Goal: Task Accomplishment & Management: Use online tool/utility

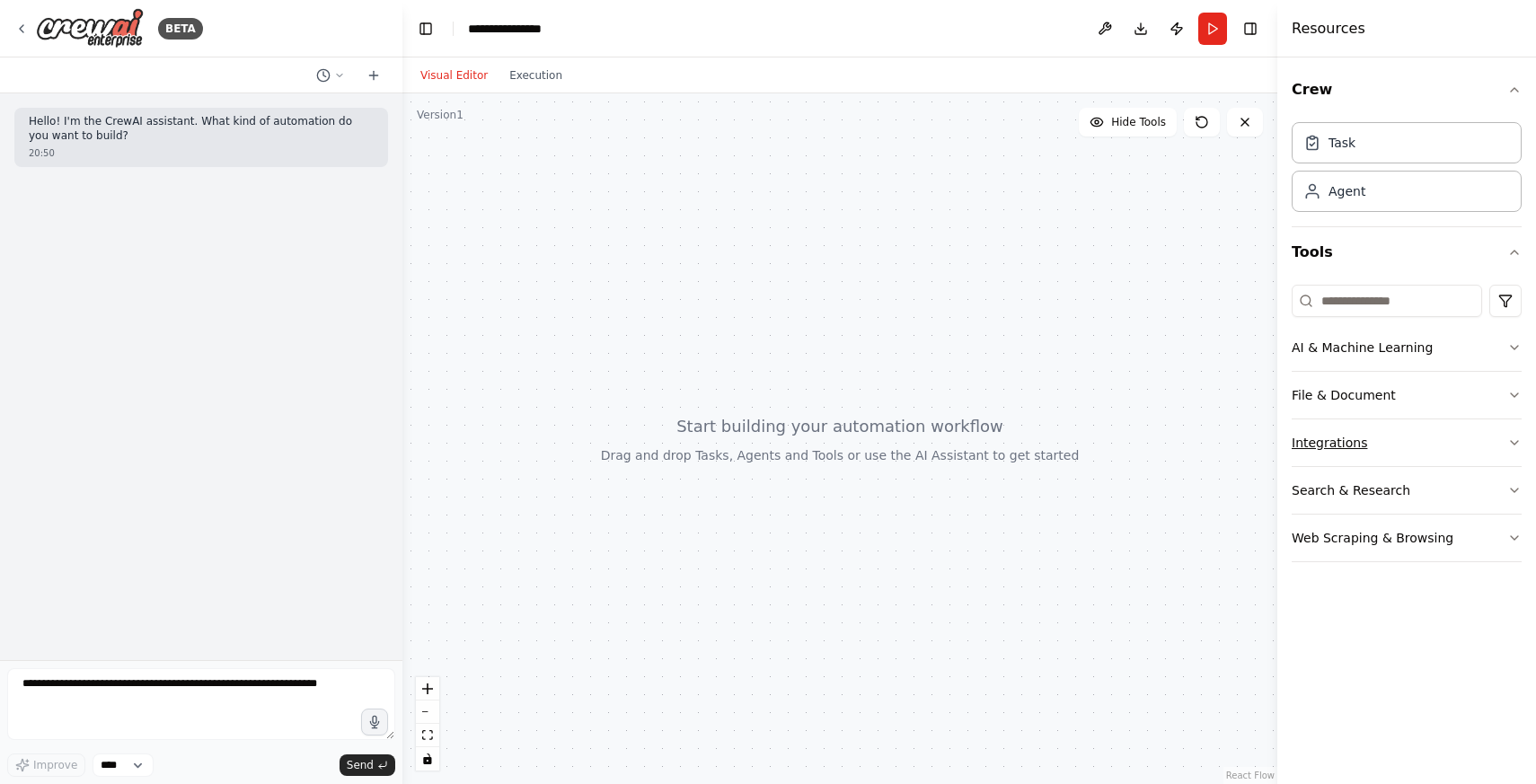
click at [1377, 434] on button "Integrations" at bounding box center [1407, 442] width 230 height 46
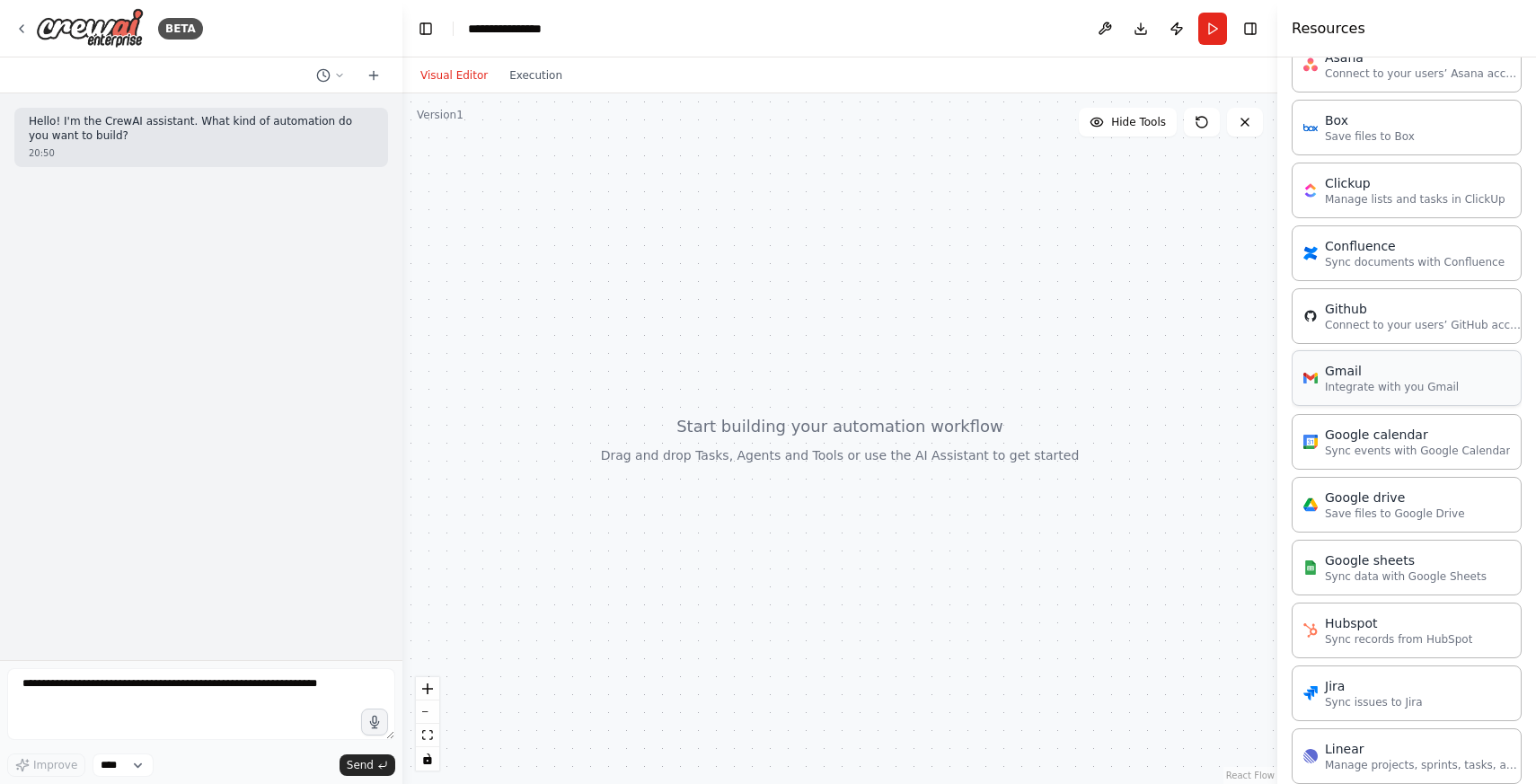
scroll to position [437, 0]
click at [24, 24] on icon at bounding box center [21, 28] width 14 height 14
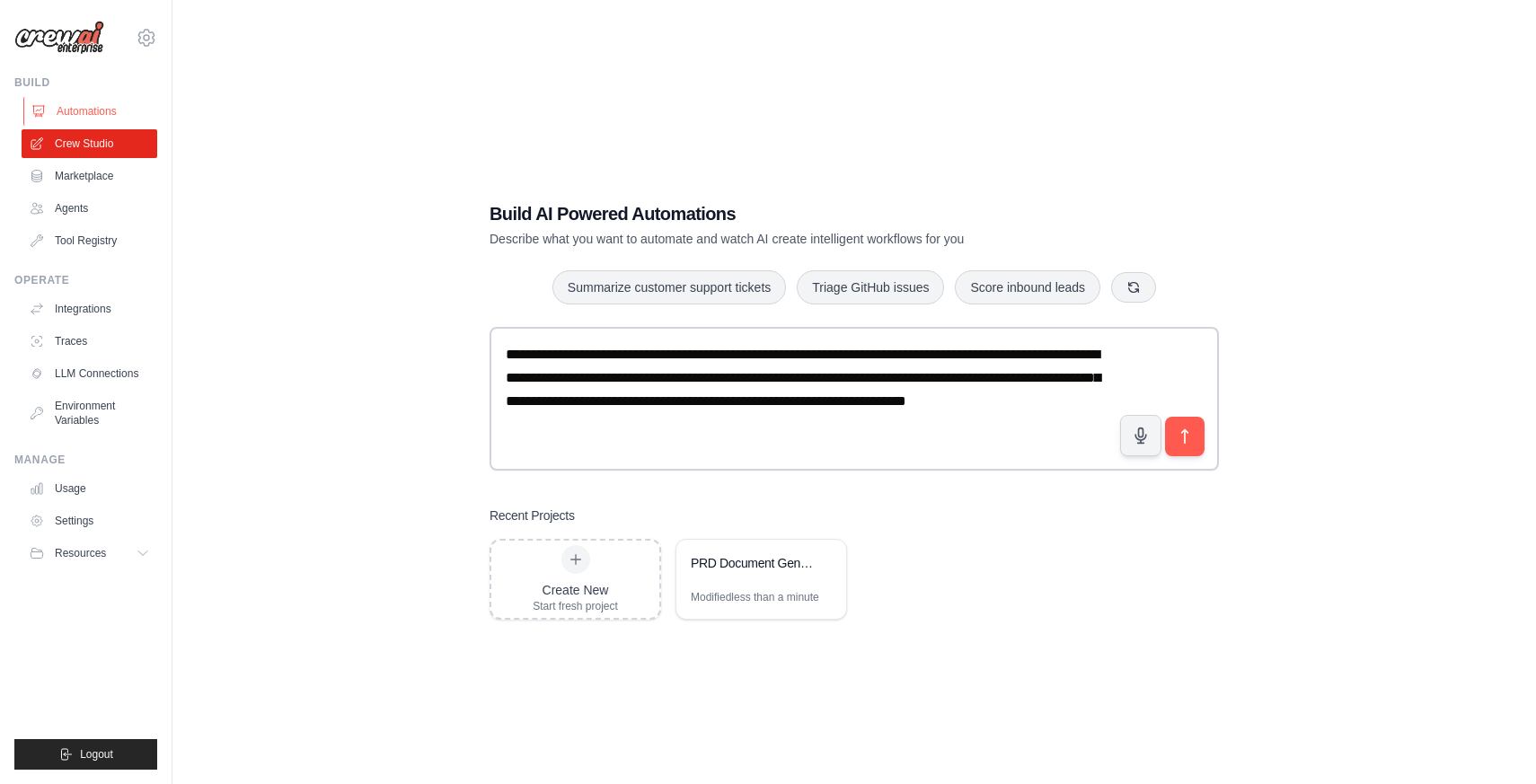
click at [92, 116] on link "Automations" at bounding box center [91, 111] width 135 height 29
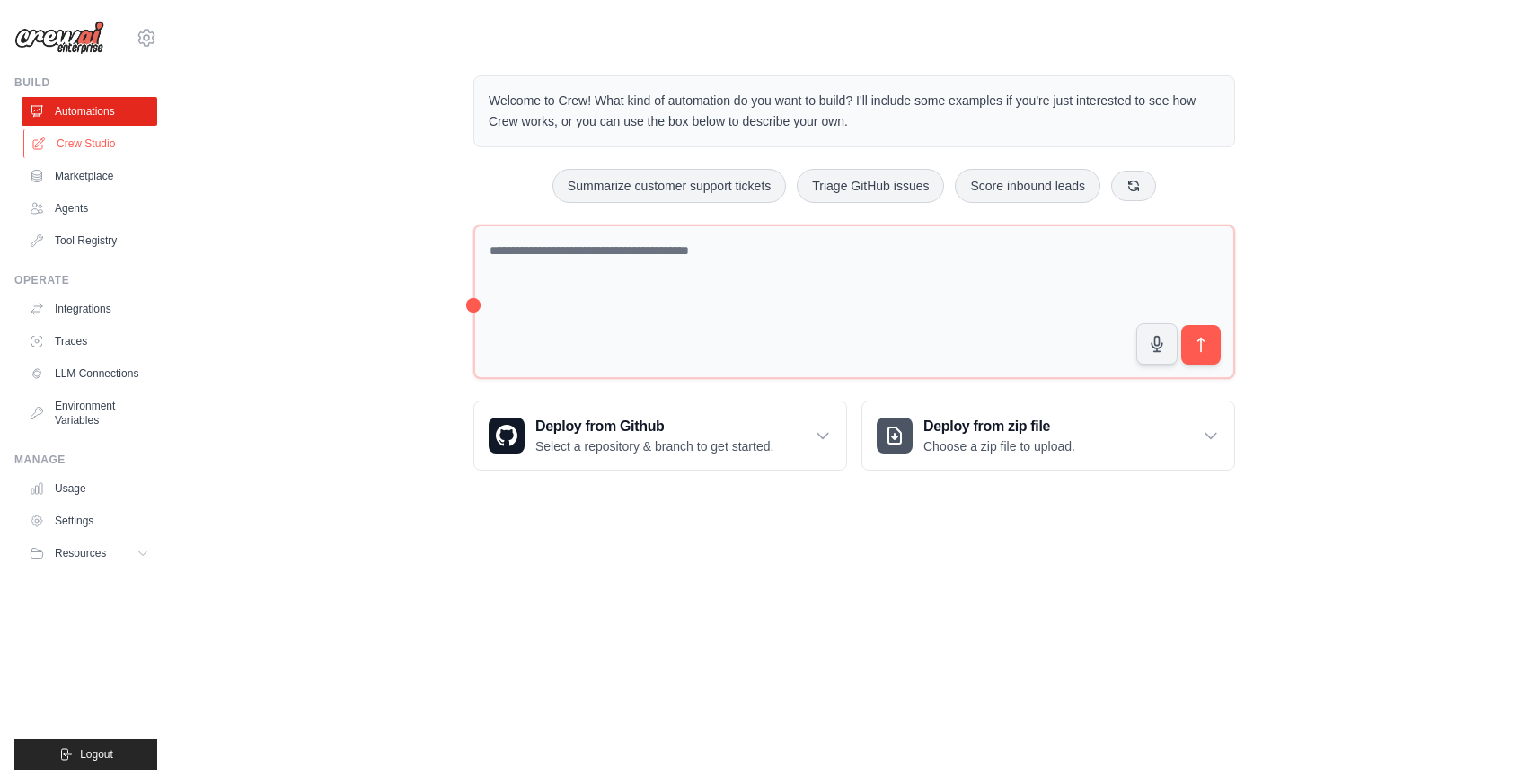
click at [89, 135] on link "Crew Studio" at bounding box center [91, 144] width 135 height 29
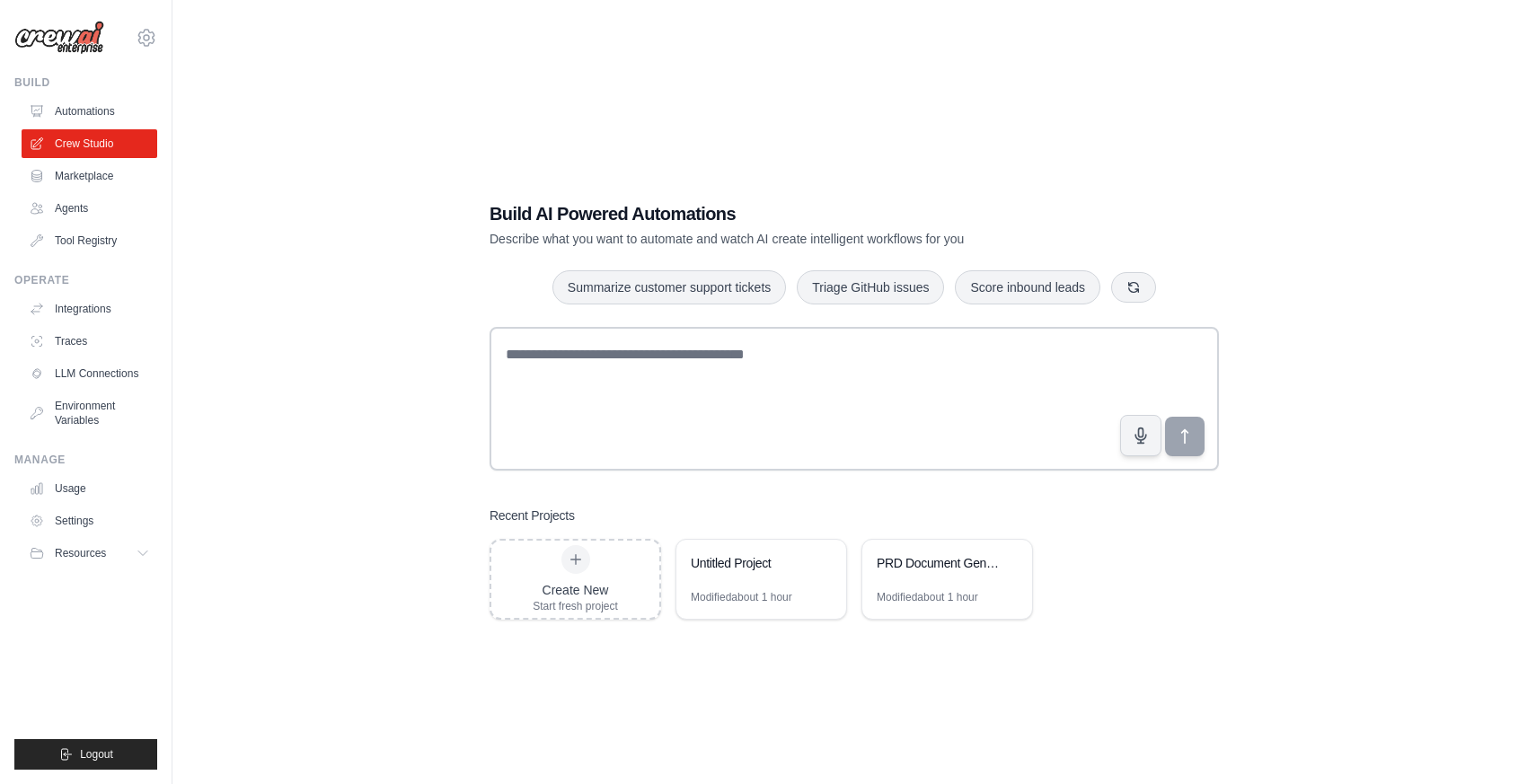
click at [316, 313] on div "Build AI Powered Automations Describe what you want to automate and watch AI cr…" at bounding box center [854, 410] width 1306 height 784
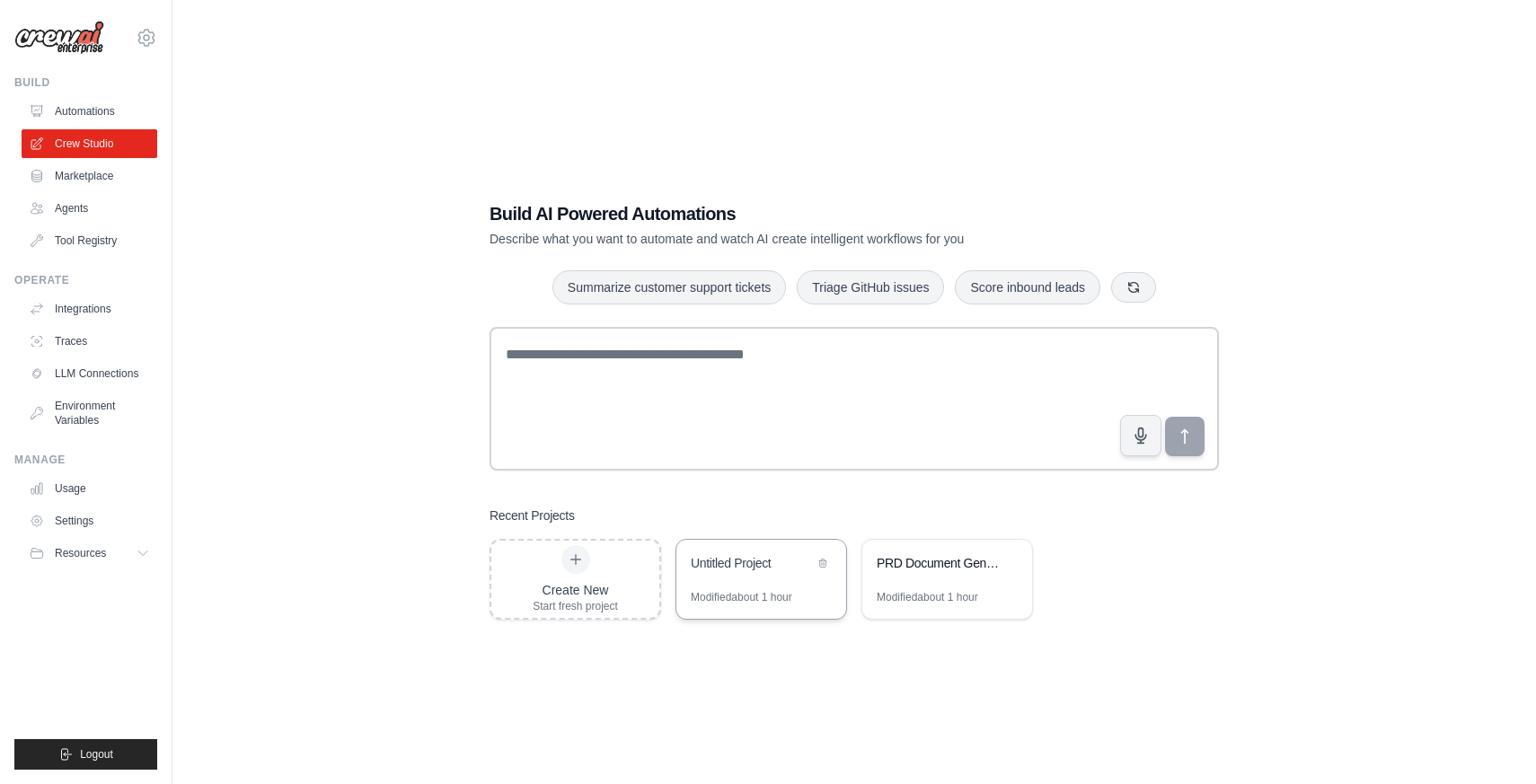
click at [730, 581] on div "Untitled Project" at bounding box center [761, 565] width 170 height 50
click at [86, 314] on link "Integrations" at bounding box center [91, 309] width 135 height 29
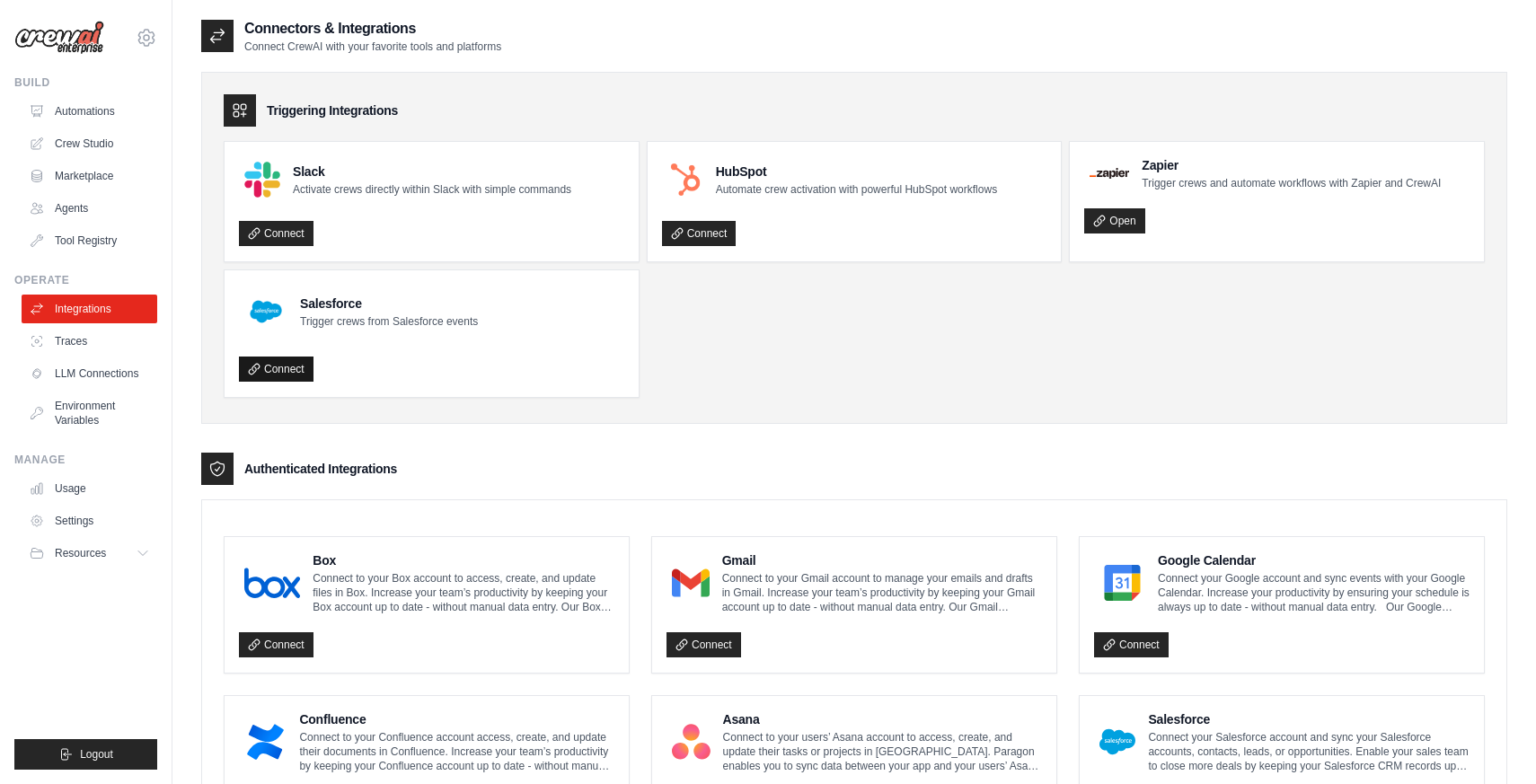
click at [271, 366] on link "Connect" at bounding box center [275, 369] width 74 height 25
click at [289, 369] on link "Connect" at bounding box center [275, 369] width 74 height 25
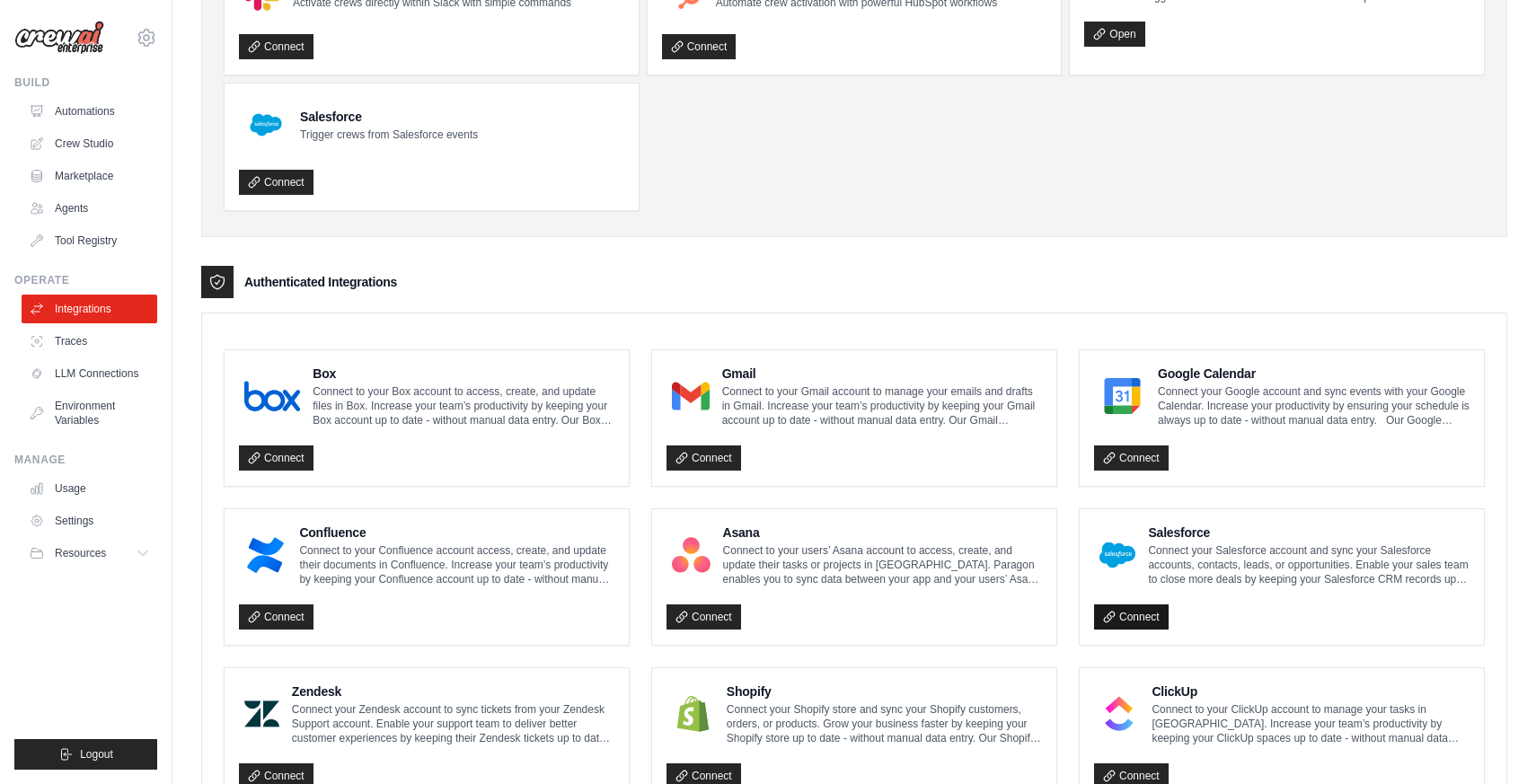
click at [1122, 611] on link "Connect" at bounding box center [1130, 617] width 74 height 25
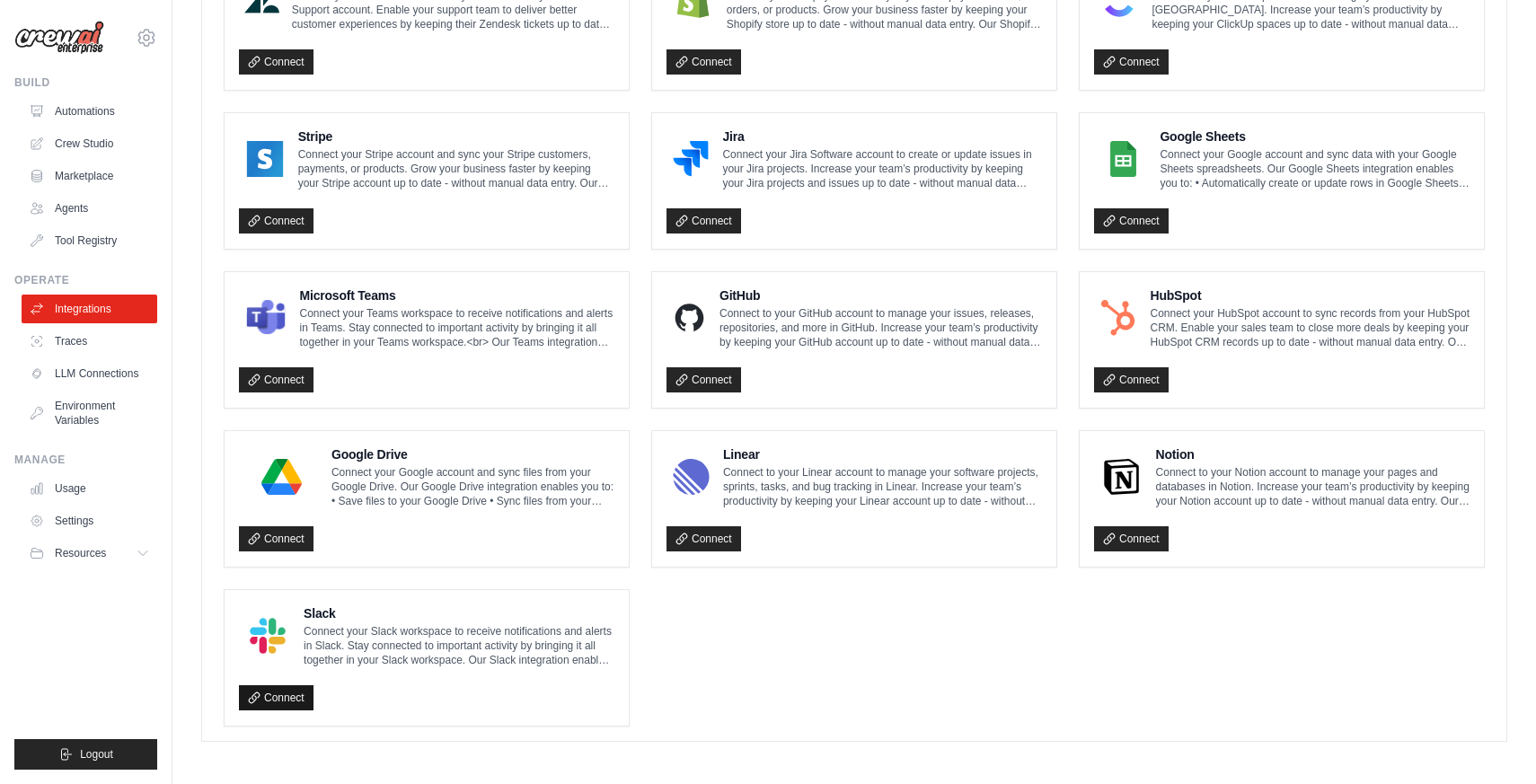
click at [285, 691] on link "Connect" at bounding box center [275, 697] width 74 height 25
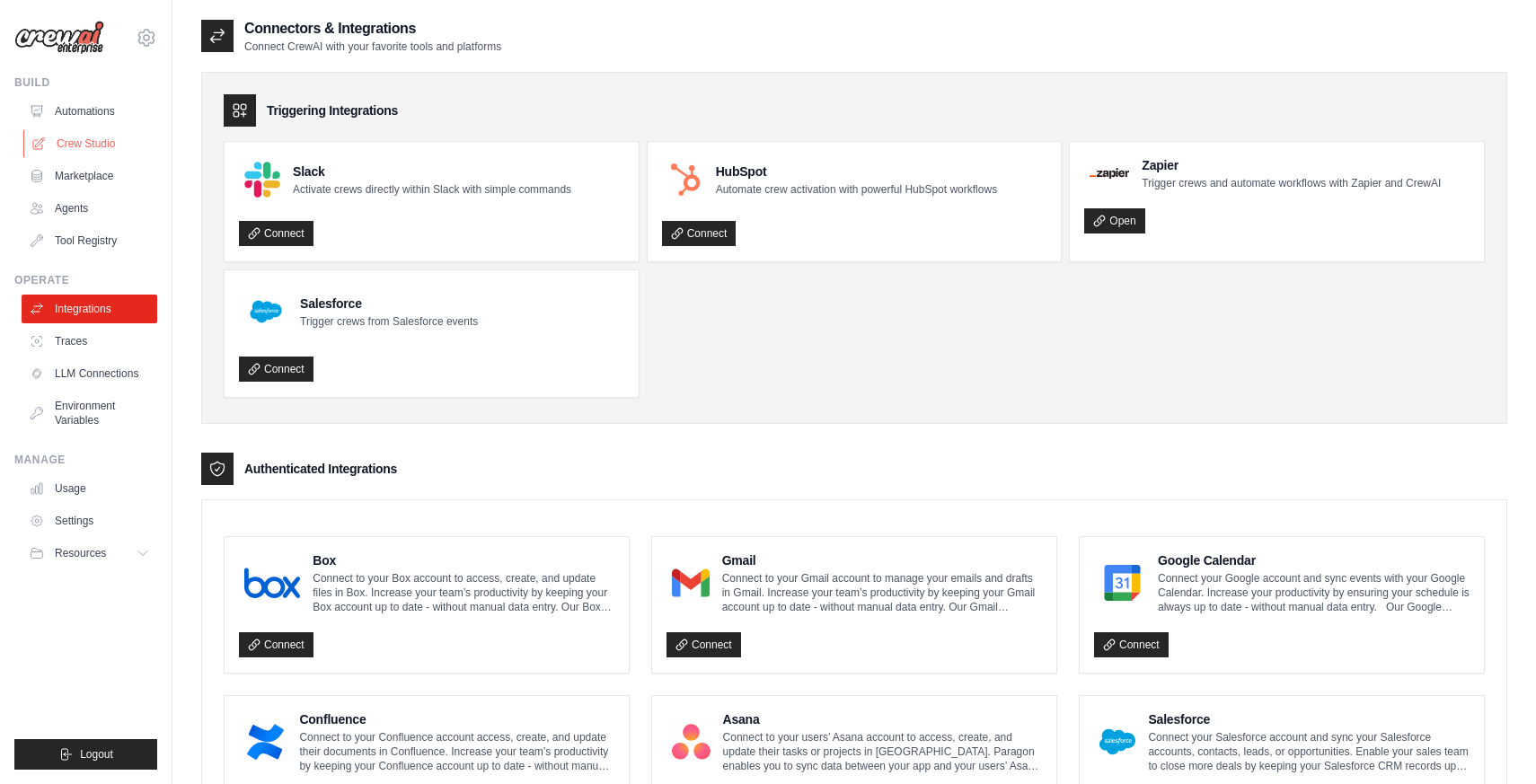
click at [71, 147] on link "Crew Studio" at bounding box center [91, 144] width 135 height 29
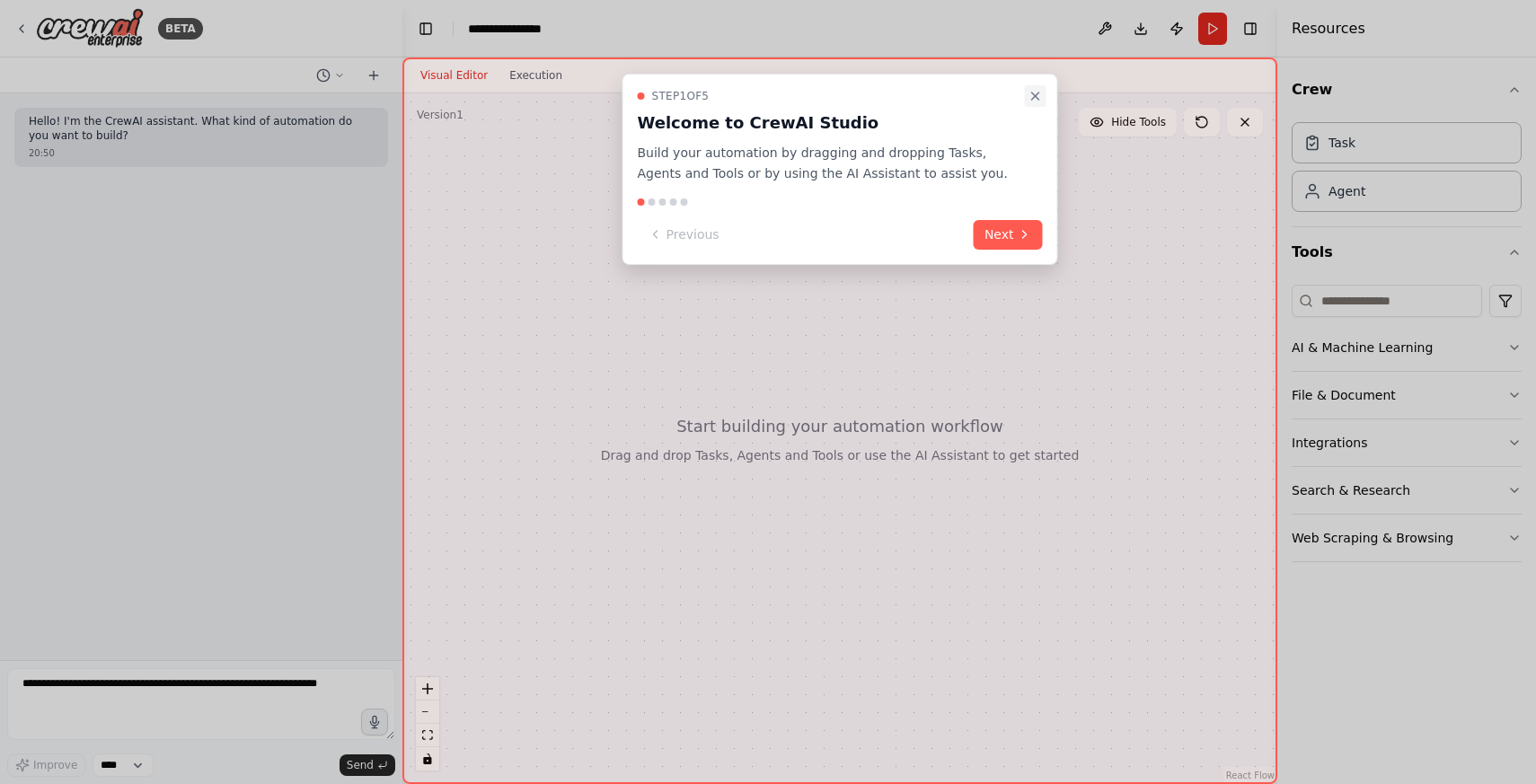
click at [1030, 95] on icon "Close walkthrough" at bounding box center [1036, 96] width 14 height 14
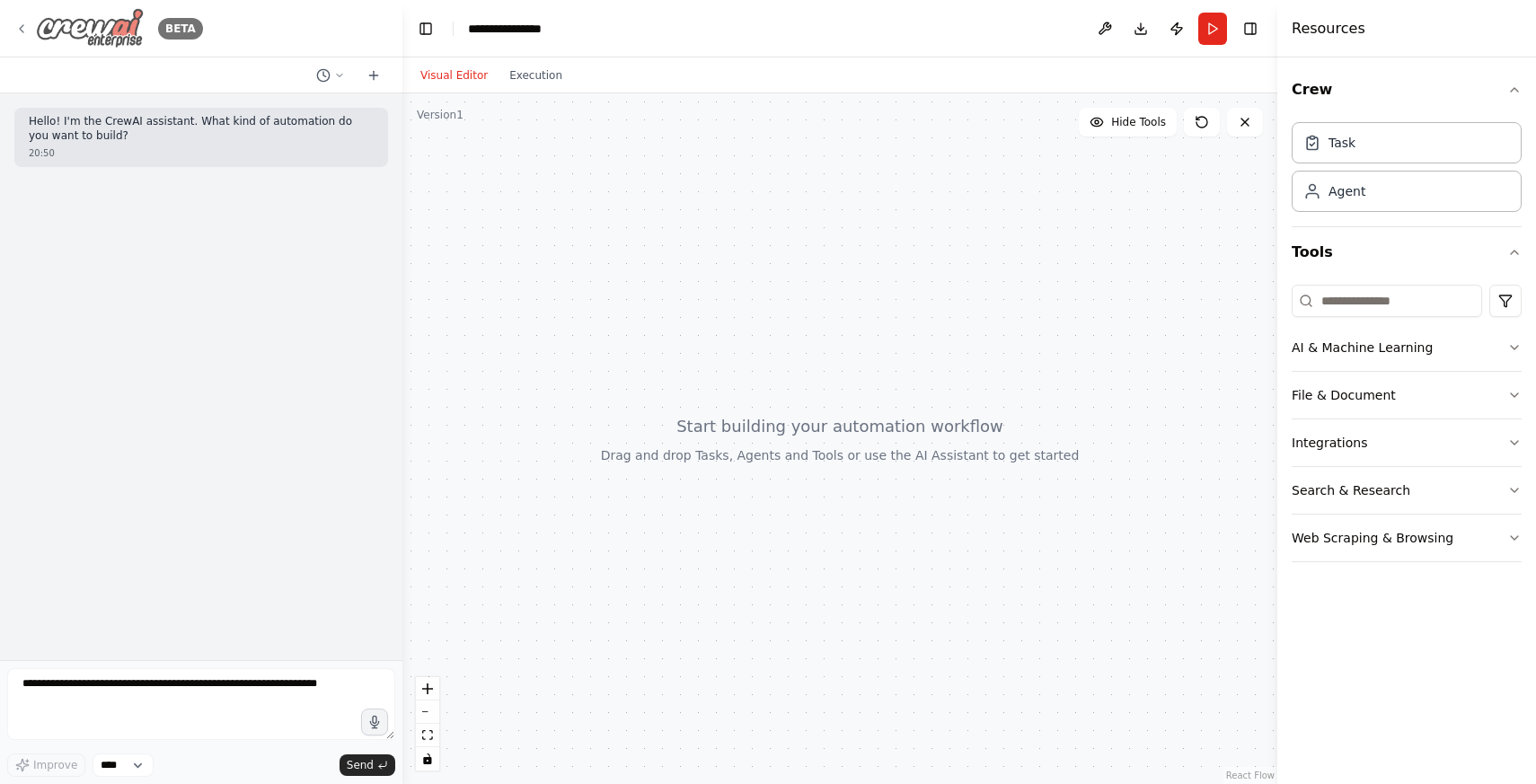
click at [30, 32] on div "BETA" at bounding box center [108, 28] width 188 height 41
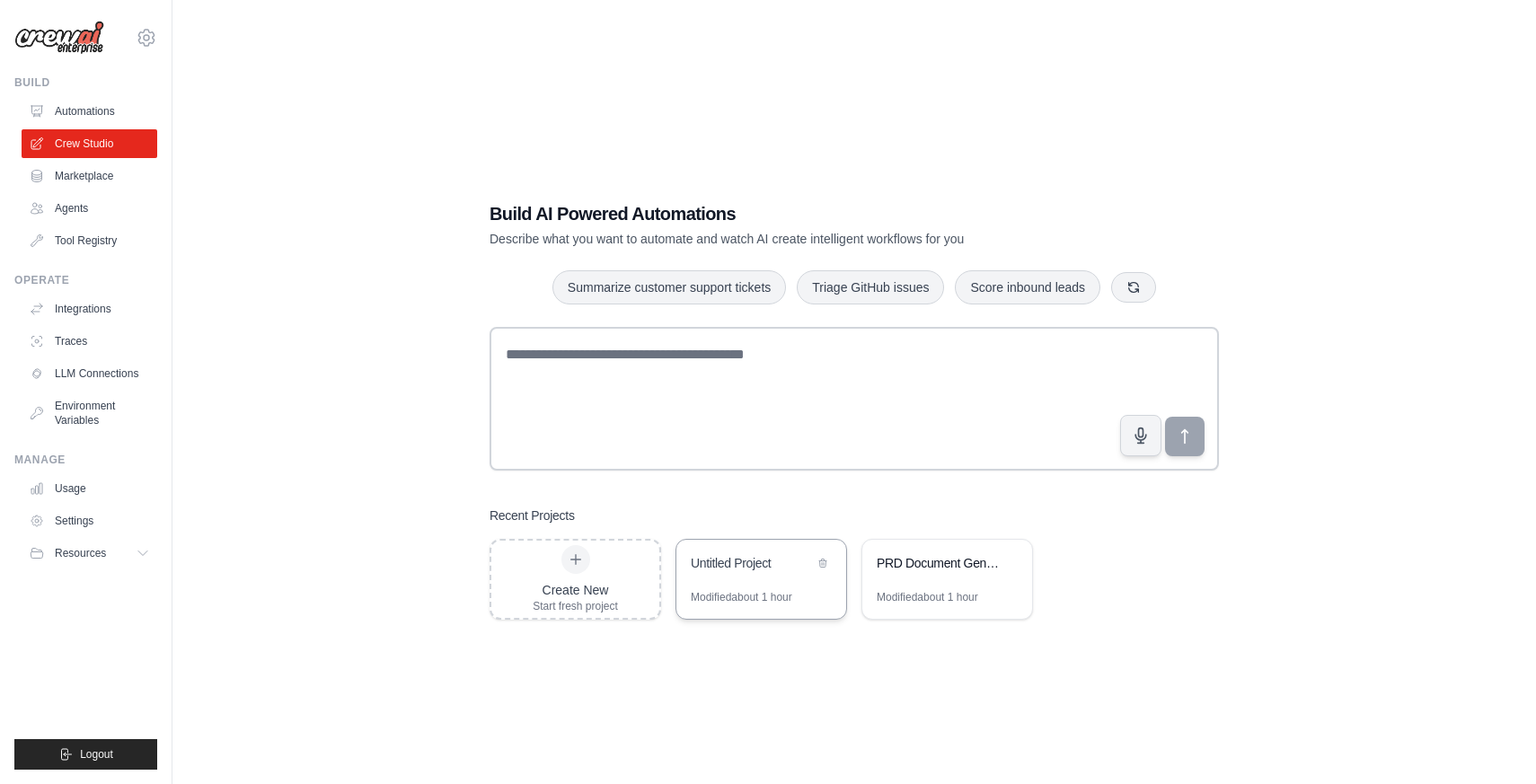
click at [724, 565] on div "Untitled Project" at bounding box center [752, 563] width 123 height 18
click at [935, 590] on div "Modified about 1 hour" at bounding box center [926, 597] width 101 height 14
click at [76, 313] on link "Integrations" at bounding box center [91, 309] width 135 height 29
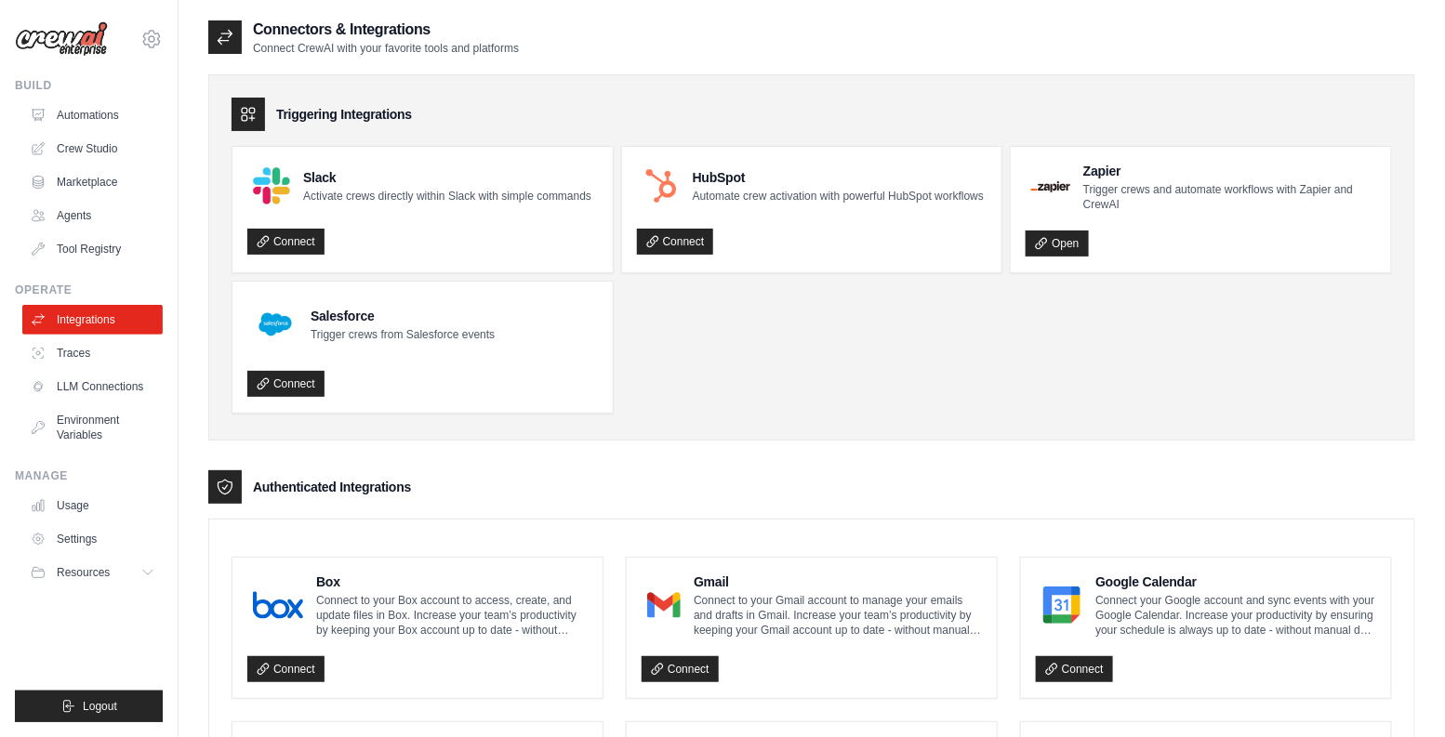
scroll to position [1006, 0]
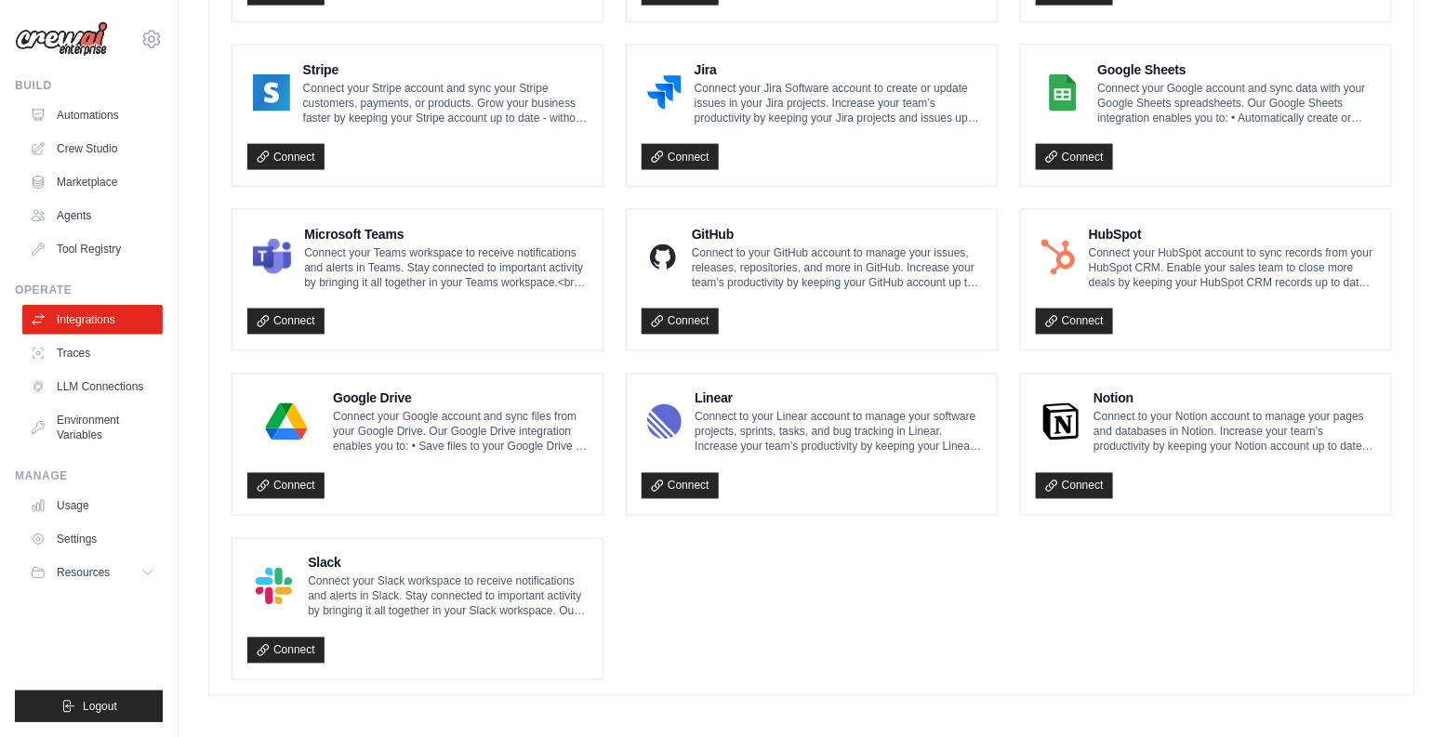
click at [736, 609] on ul "Box Connect to your Box account to access, create, and update files in Box. Inc…" at bounding box center [812, 116] width 1160 height 1130
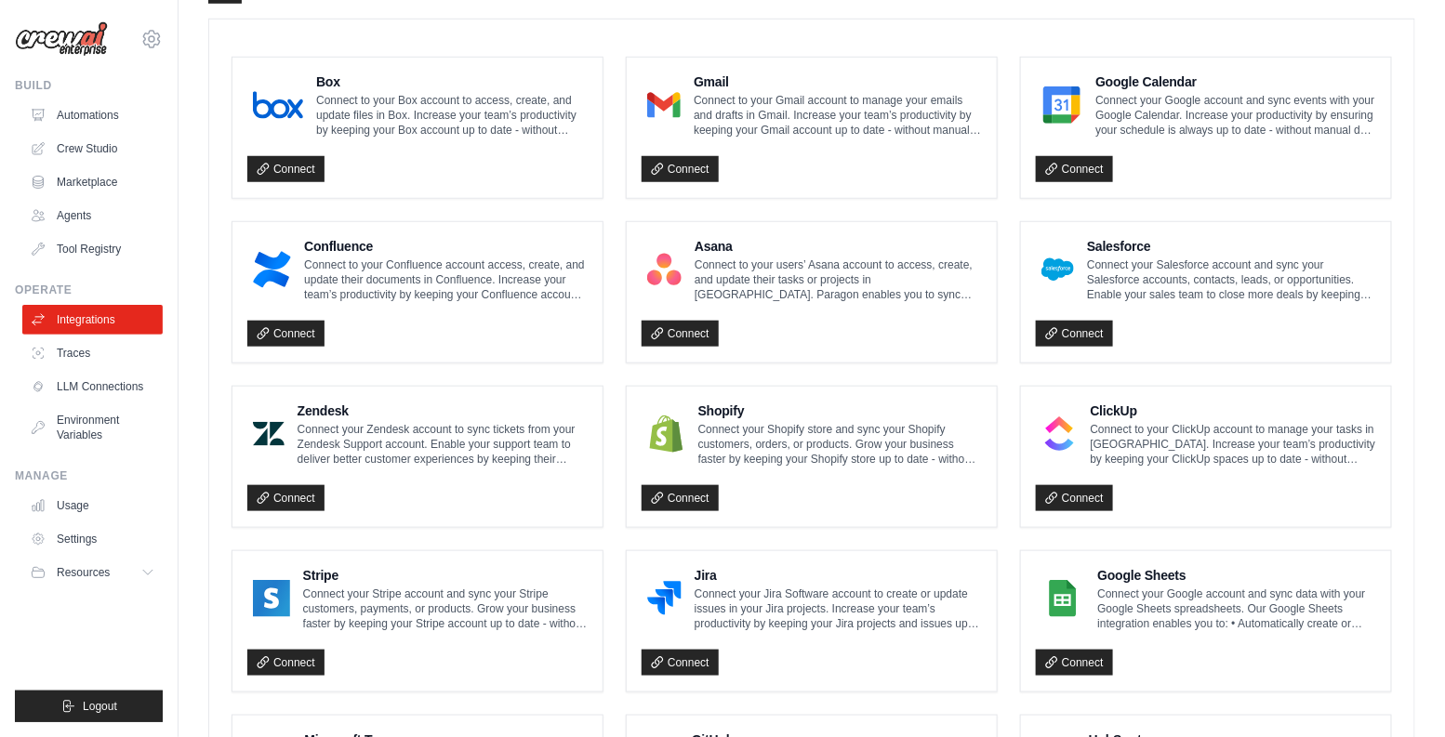
scroll to position [0, 0]
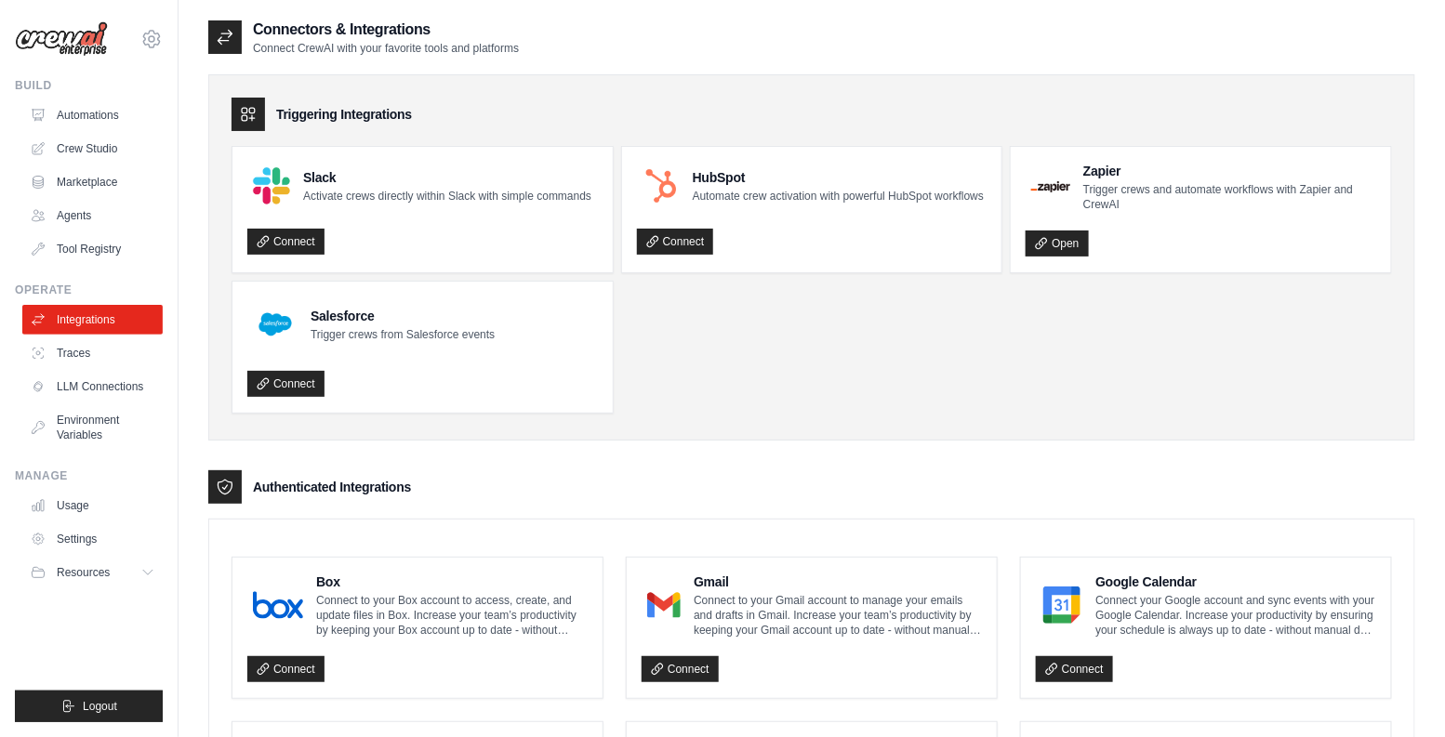
click at [364, 114] on h3 "Triggering Integrations" at bounding box center [344, 114] width 136 height 19
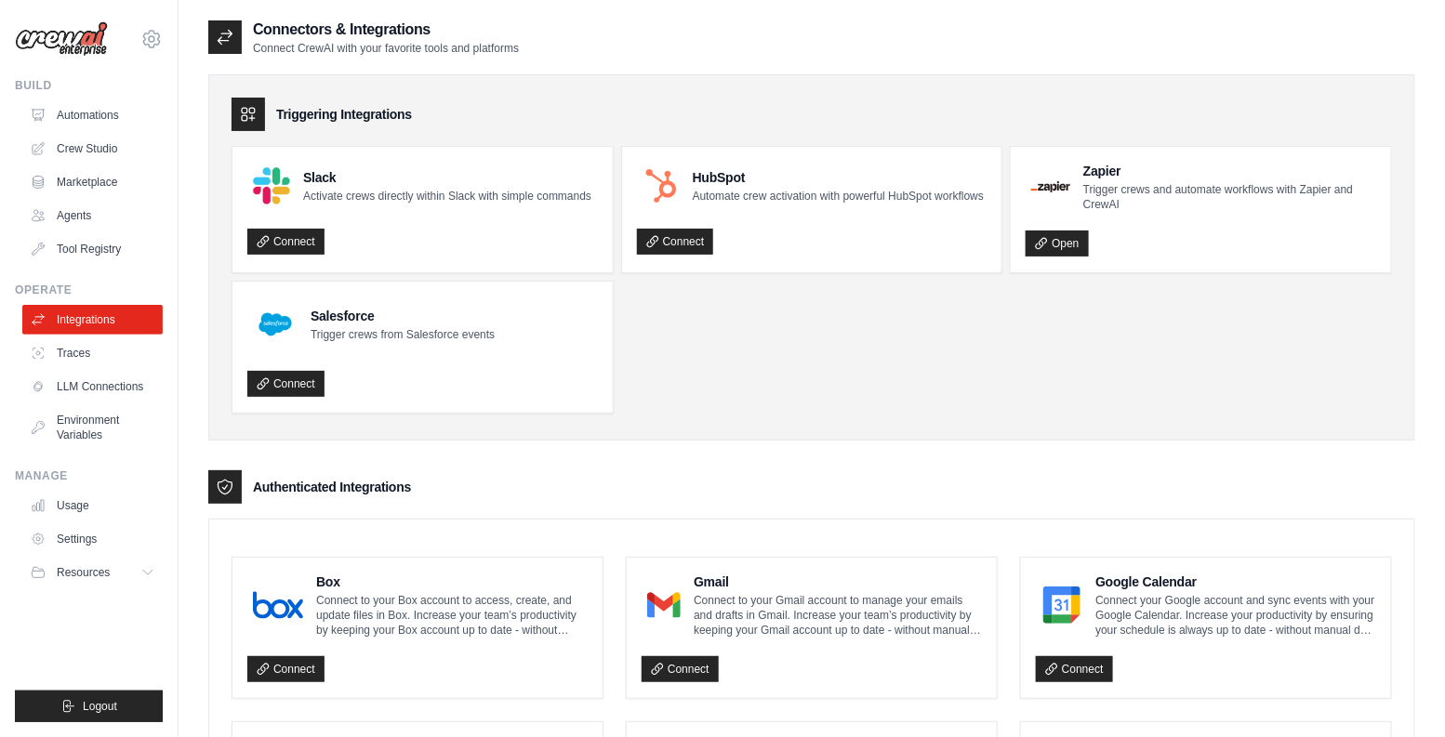
click at [364, 114] on h3 "Triggering Integrations" at bounding box center [344, 114] width 136 height 19
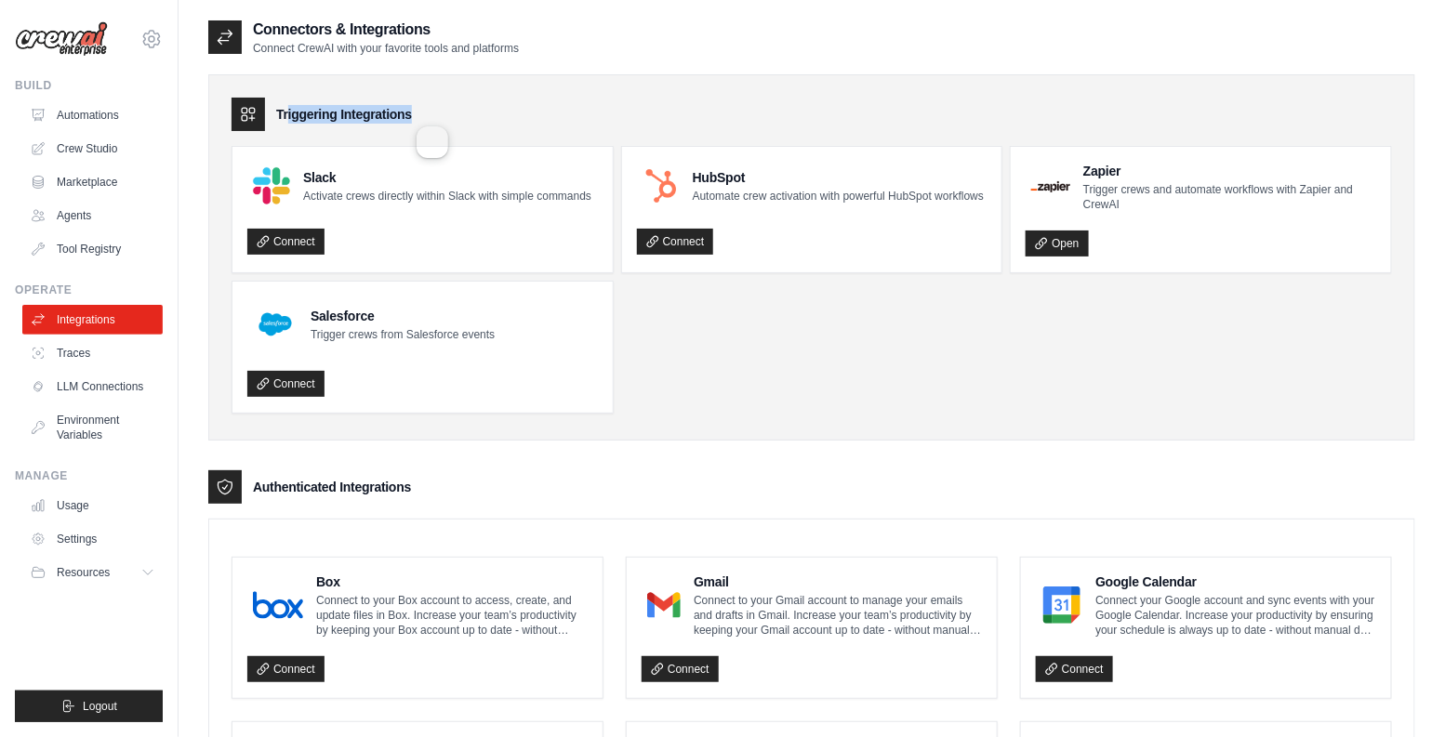
click at [364, 114] on h3 "Triggering Integrations" at bounding box center [344, 114] width 136 height 19
click at [80, 491] on link "Usage" at bounding box center [94, 506] width 140 height 30
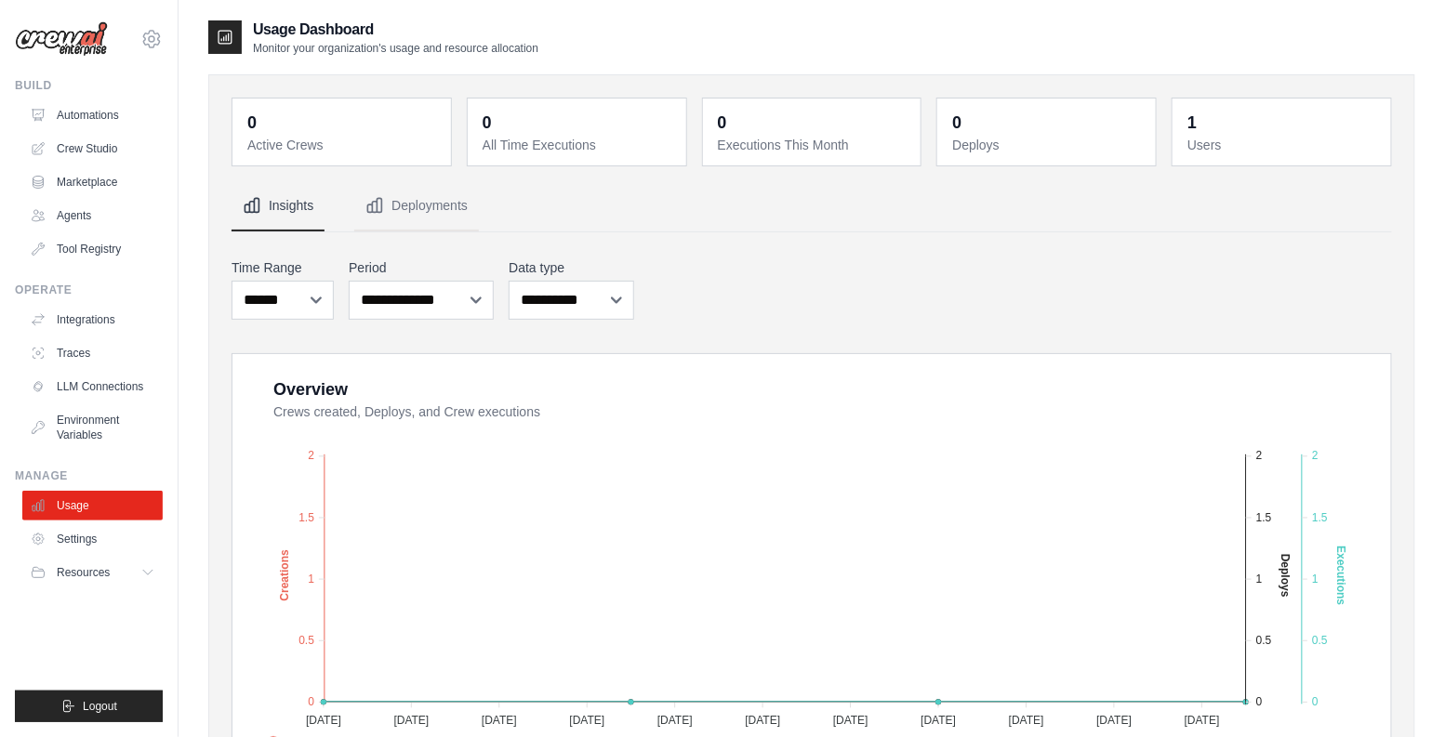
click at [846, 237] on div "**********" at bounding box center [812, 728] width 1160 height 1095
click at [554, 299] on select "**********" at bounding box center [571, 300] width 125 height 39
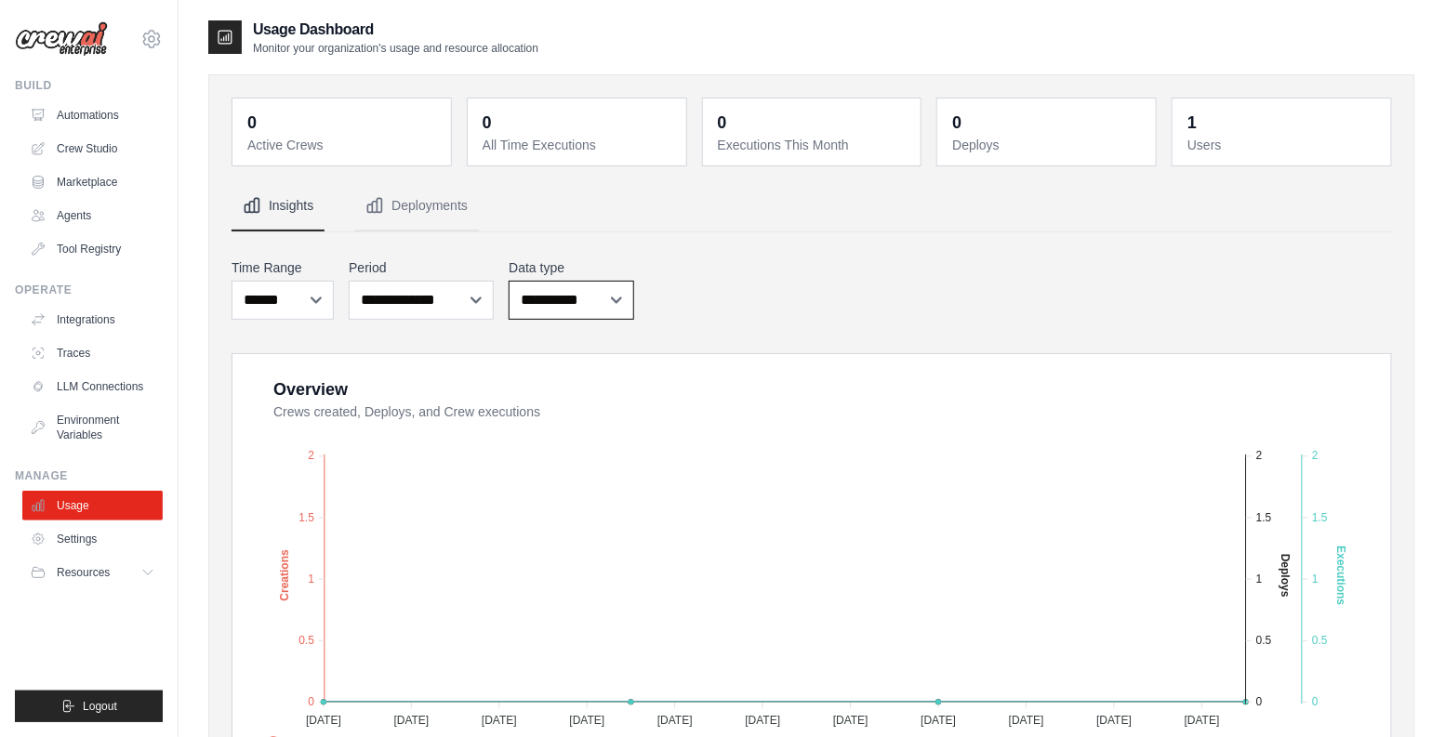
select select "***"
click at [509, 281] on select "**********" at bounding box center [571, 300] width 125 height 39
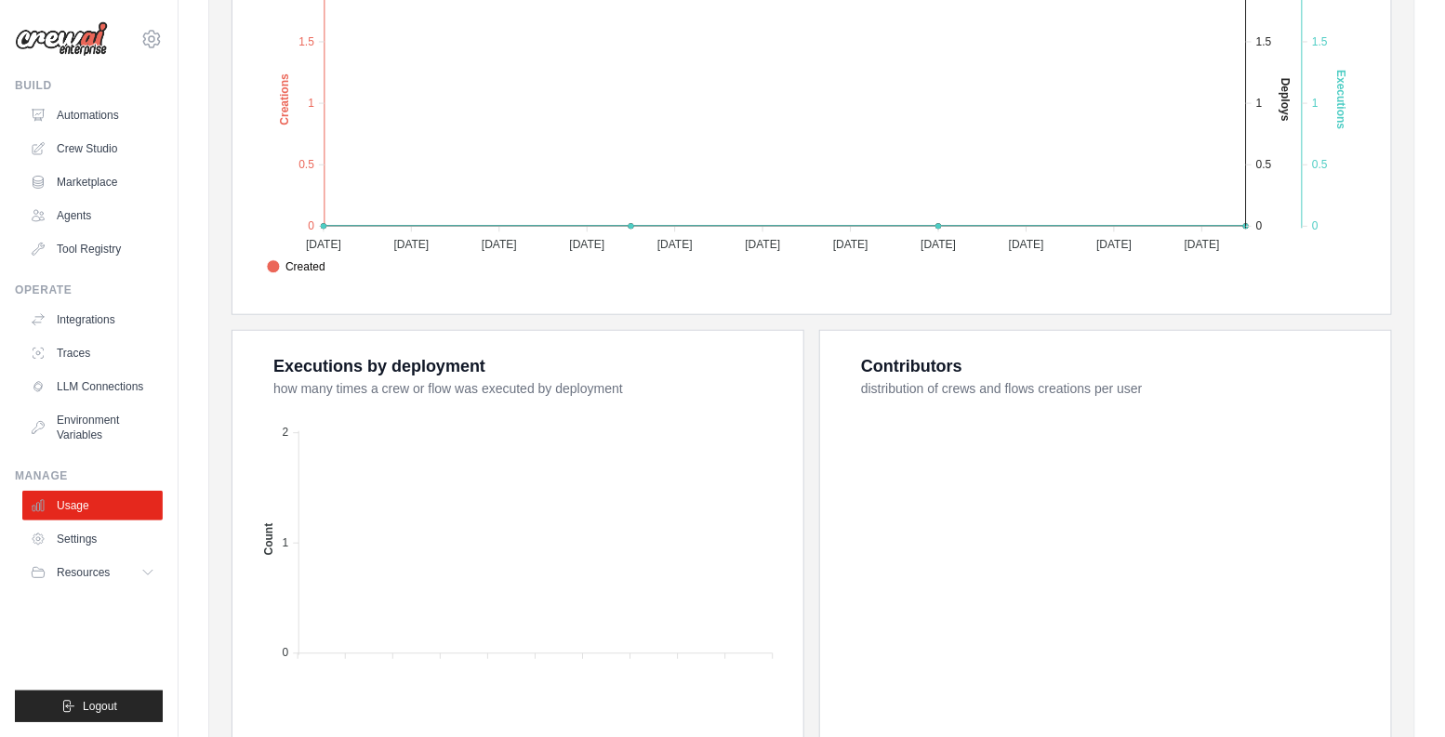
scroll to position [477, 0]
click at [231, 549] on div "0 Active Crews 0 All Time Executions 0 Executions This Month 0 Deploys 1 Users" at bounding box center [811, 209] width 1207 height 1225
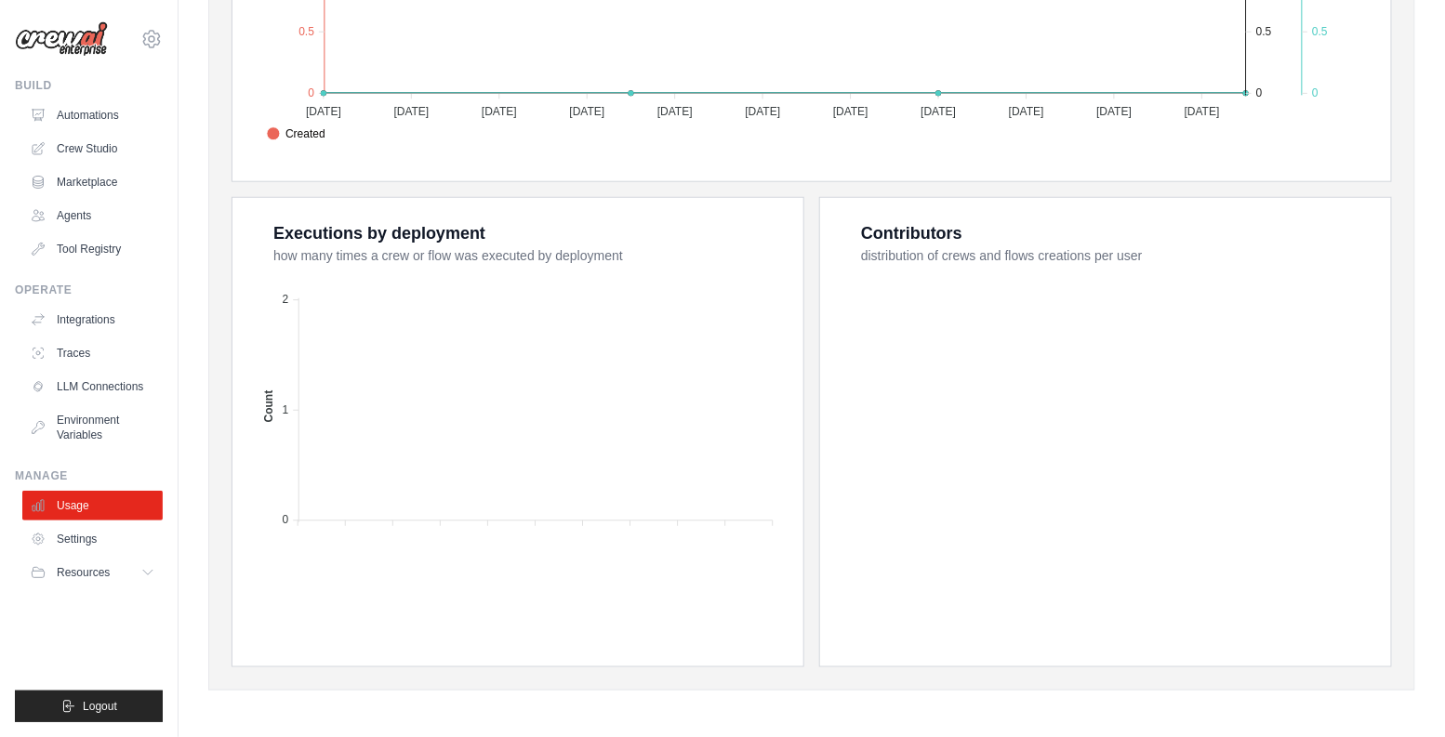
click at [231, 550] on div "0 Active Crews 0 All Time Executions 0 Executions This Month 0 Deploys 1 Users" at bounding box center [811, 77] width 1207 height 1225
click at [231, 549] on div "0 Active Crews 0 All Time Executions 0 Executions This Month 0 Deploys 1 Users" at bounding box center [811, 77] width 1207 height 1225
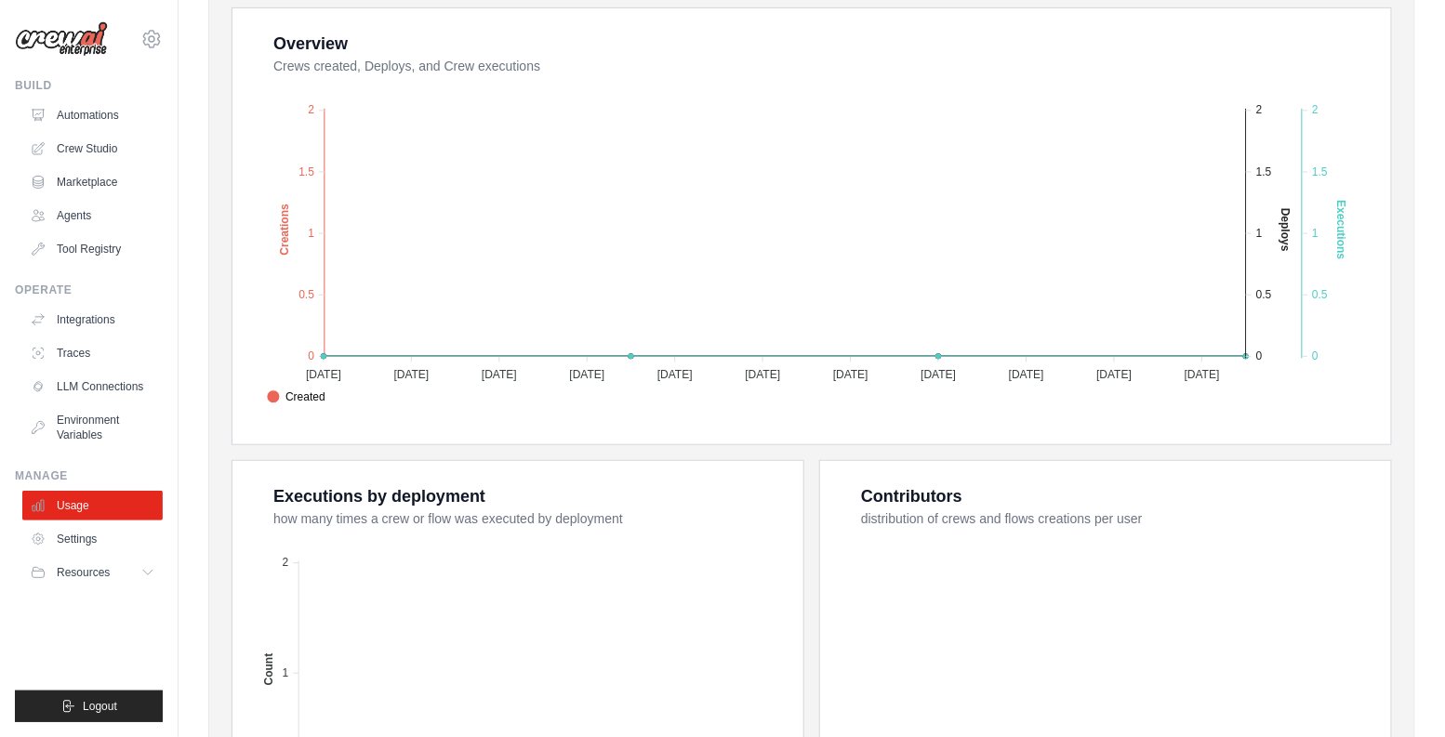
scroll to position [0, 0]
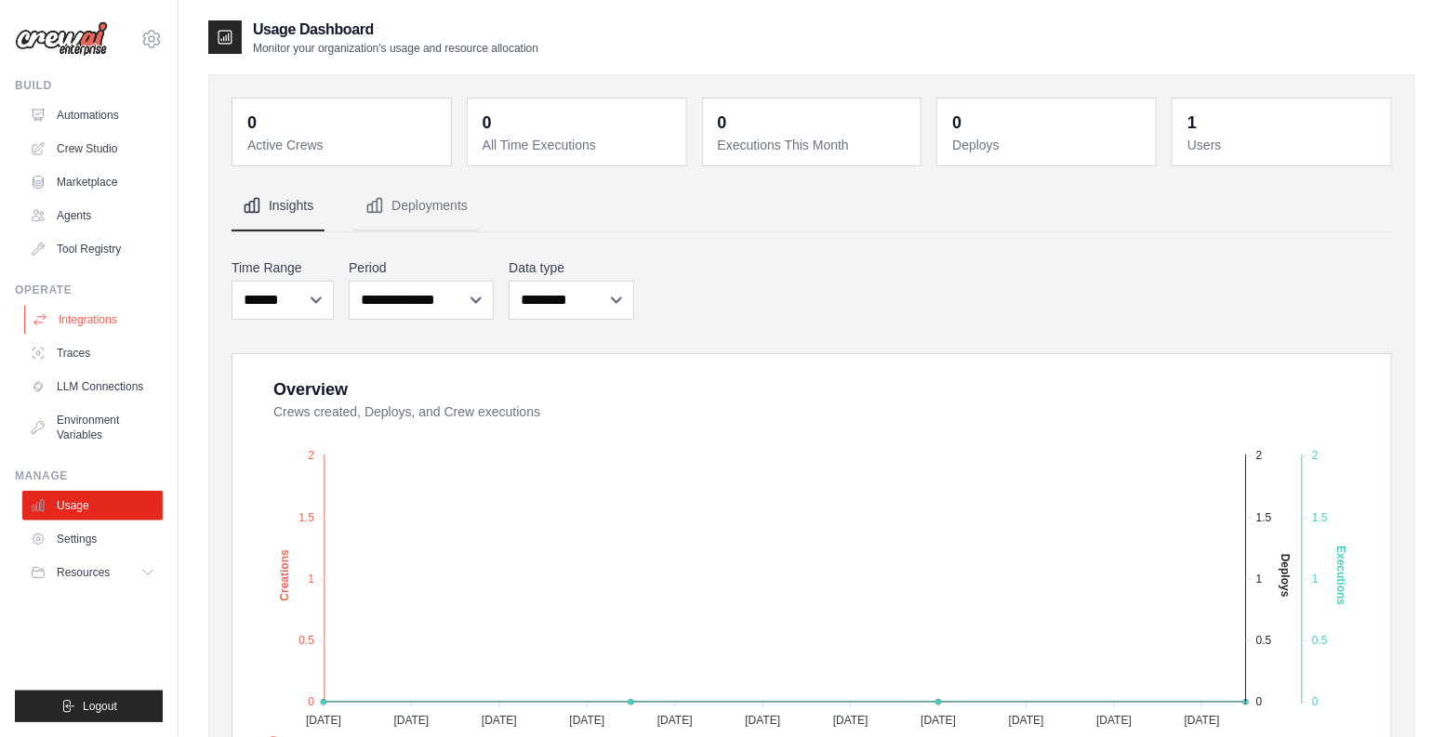
click at [100, 319] on link "Integrations" at bounding box center [94, 320] width 140 height 30
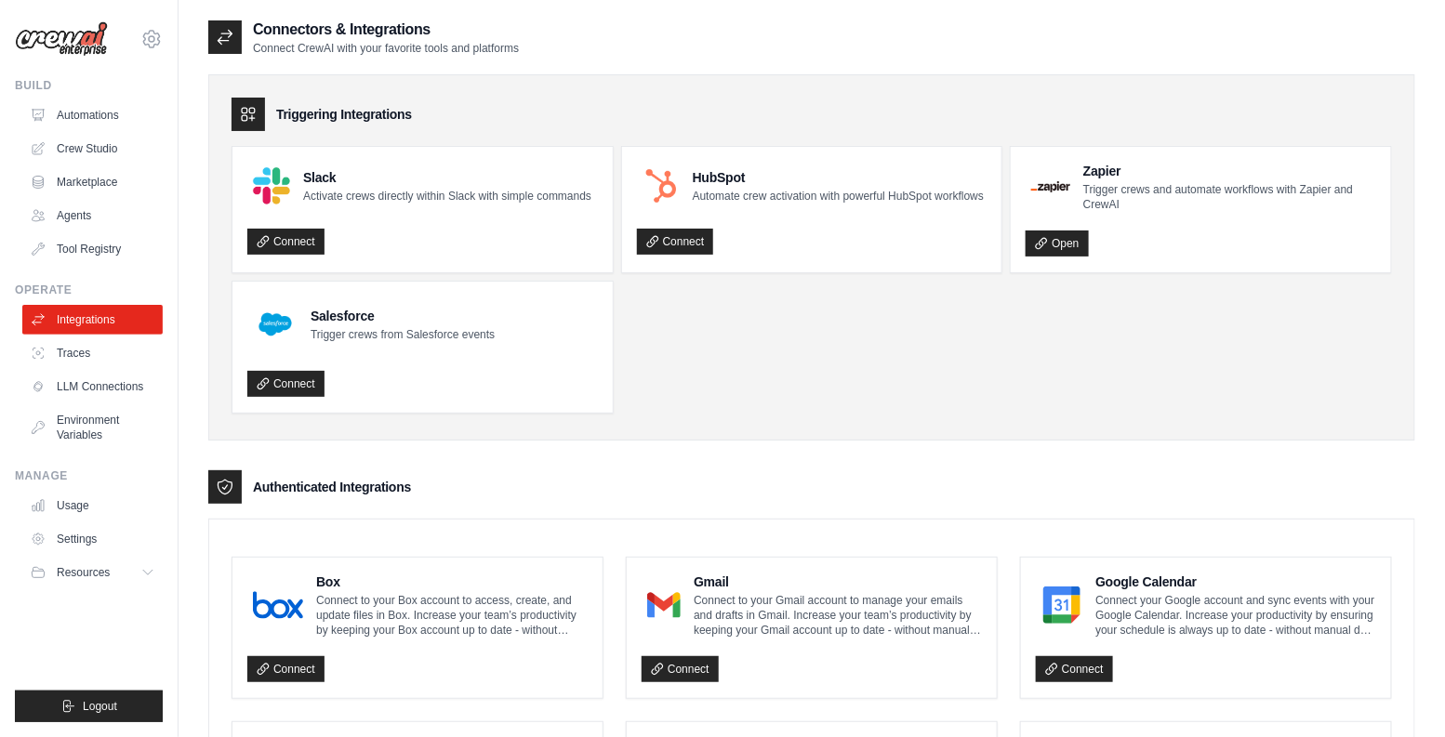
scroll to position [702, 0]
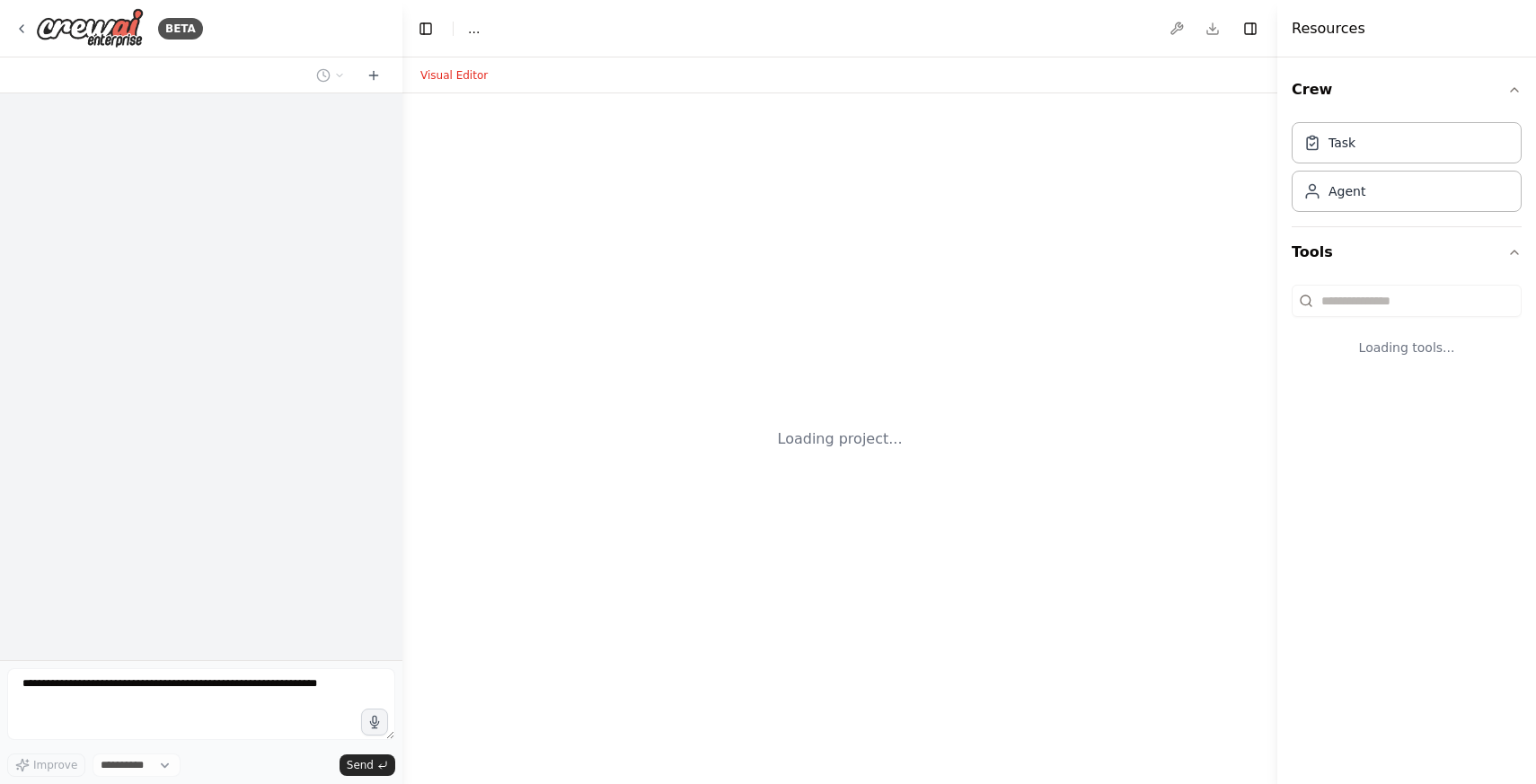
select select "****"
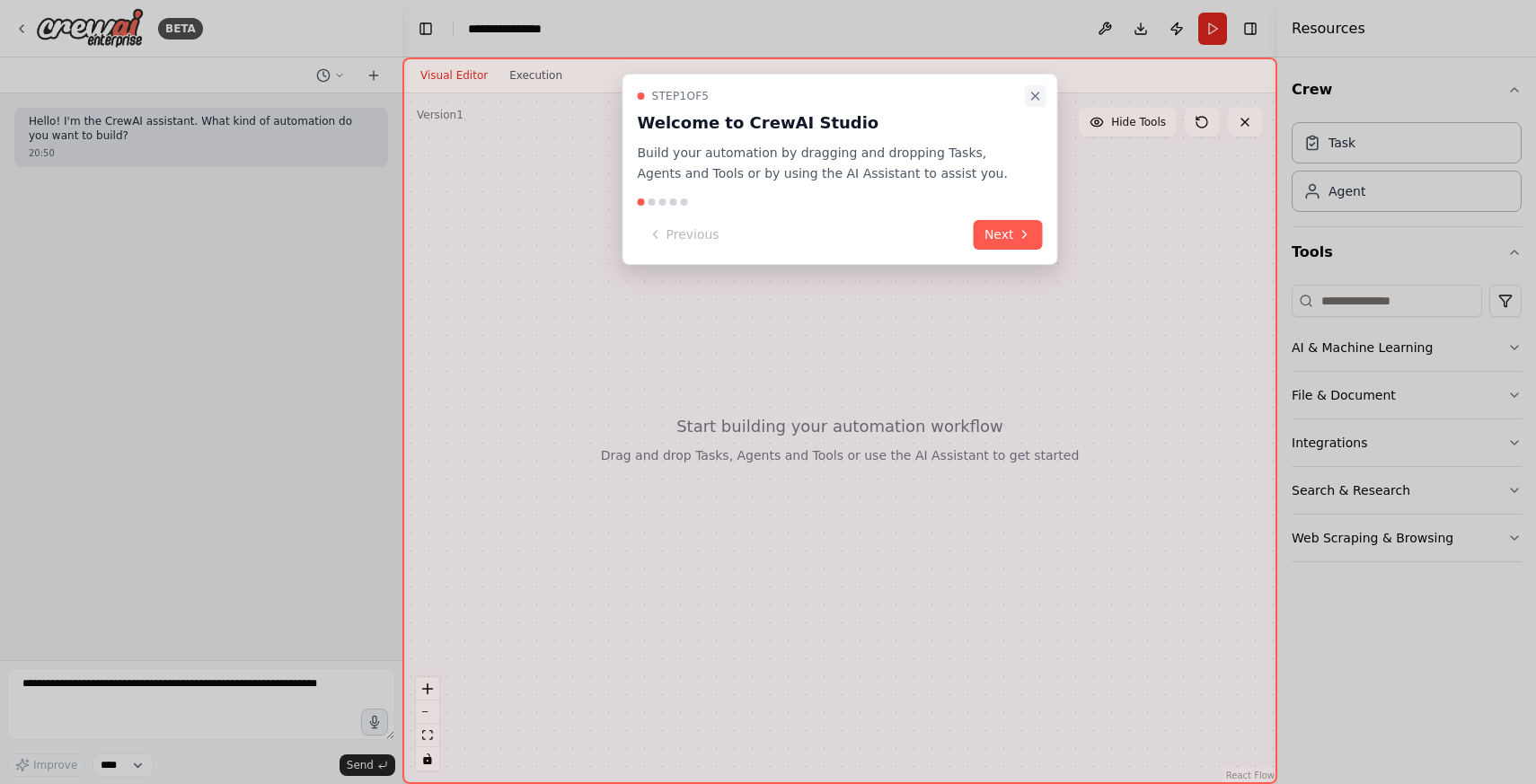
click at [1039, 94] on icon "Close walkthrough" at bounding box center [1036, 96] width 14 height 14
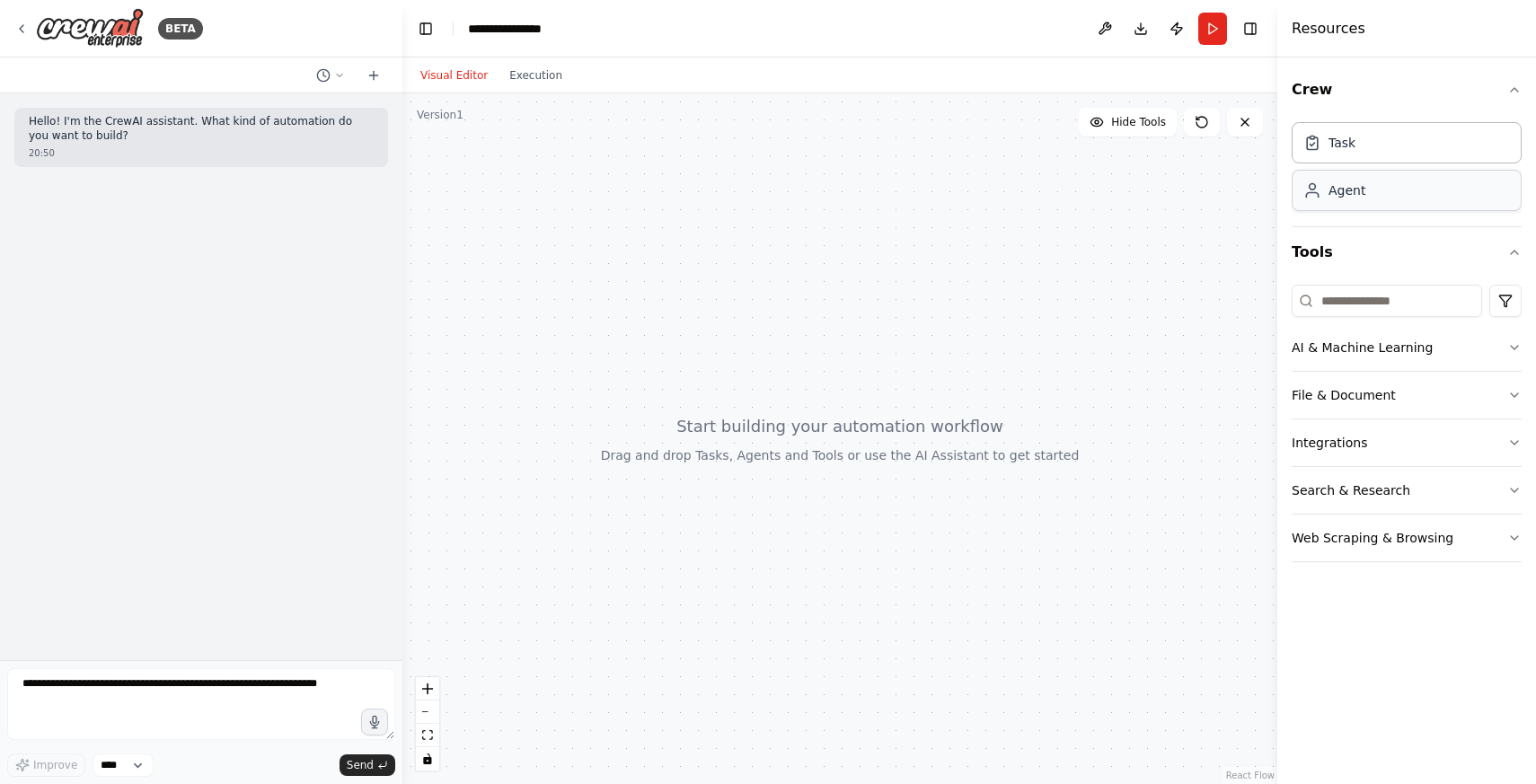
click at [1389, 199] on div "Agent" at bounding box center [1407, 190] width 230 height 42
click at [1383, 149] on div "Task" at bounding box center [1407, 142] width 230 height 42
click at [1351, 200] on div "Agent" at bounding box center [1407, 190] width 230 height 42
click at [1389, 303] on input at bounding box center [1386, 300] width 190 height 32
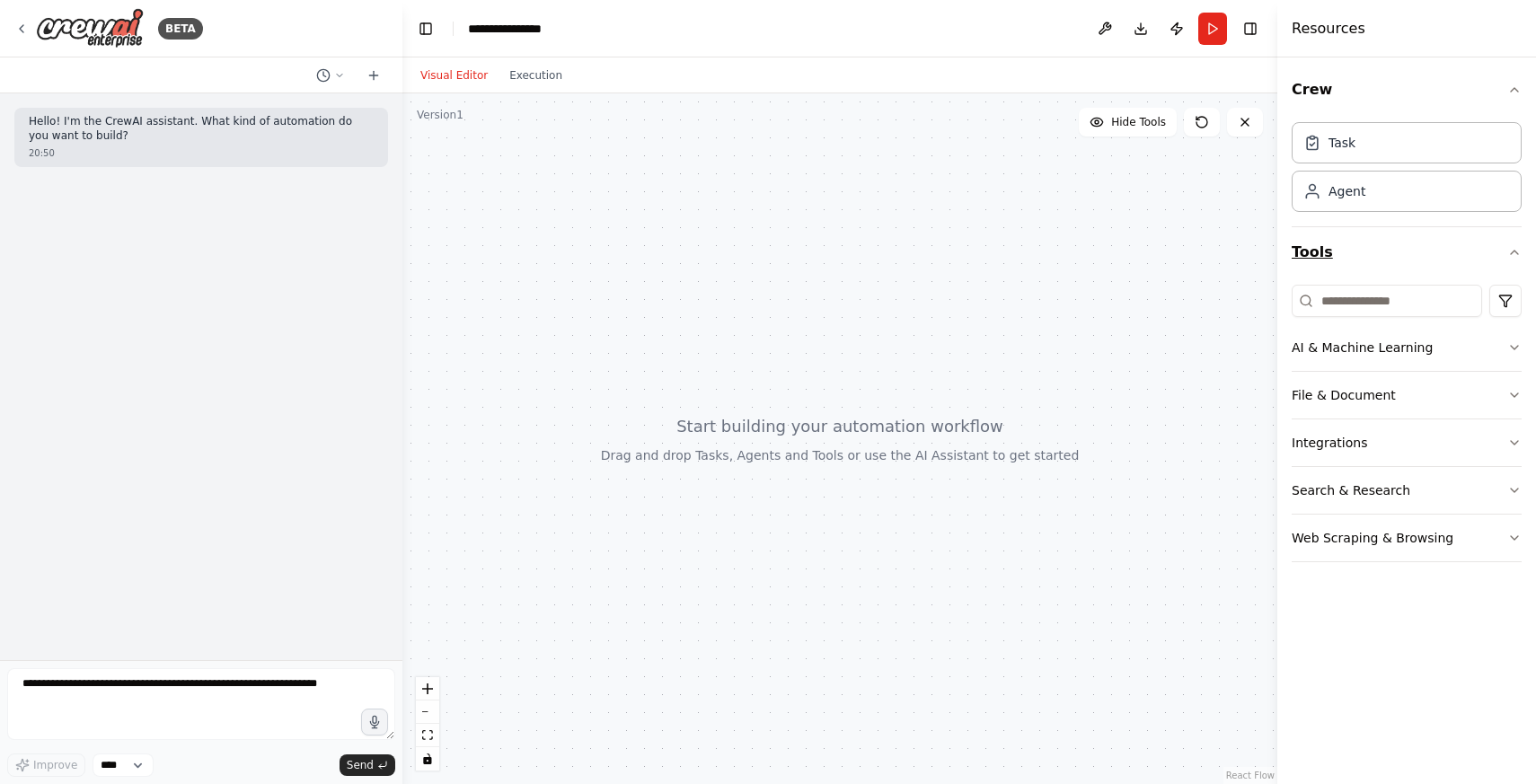
click at [1509, 248] on icon "button" at bounding box center [1514, 252] width 14 height 14
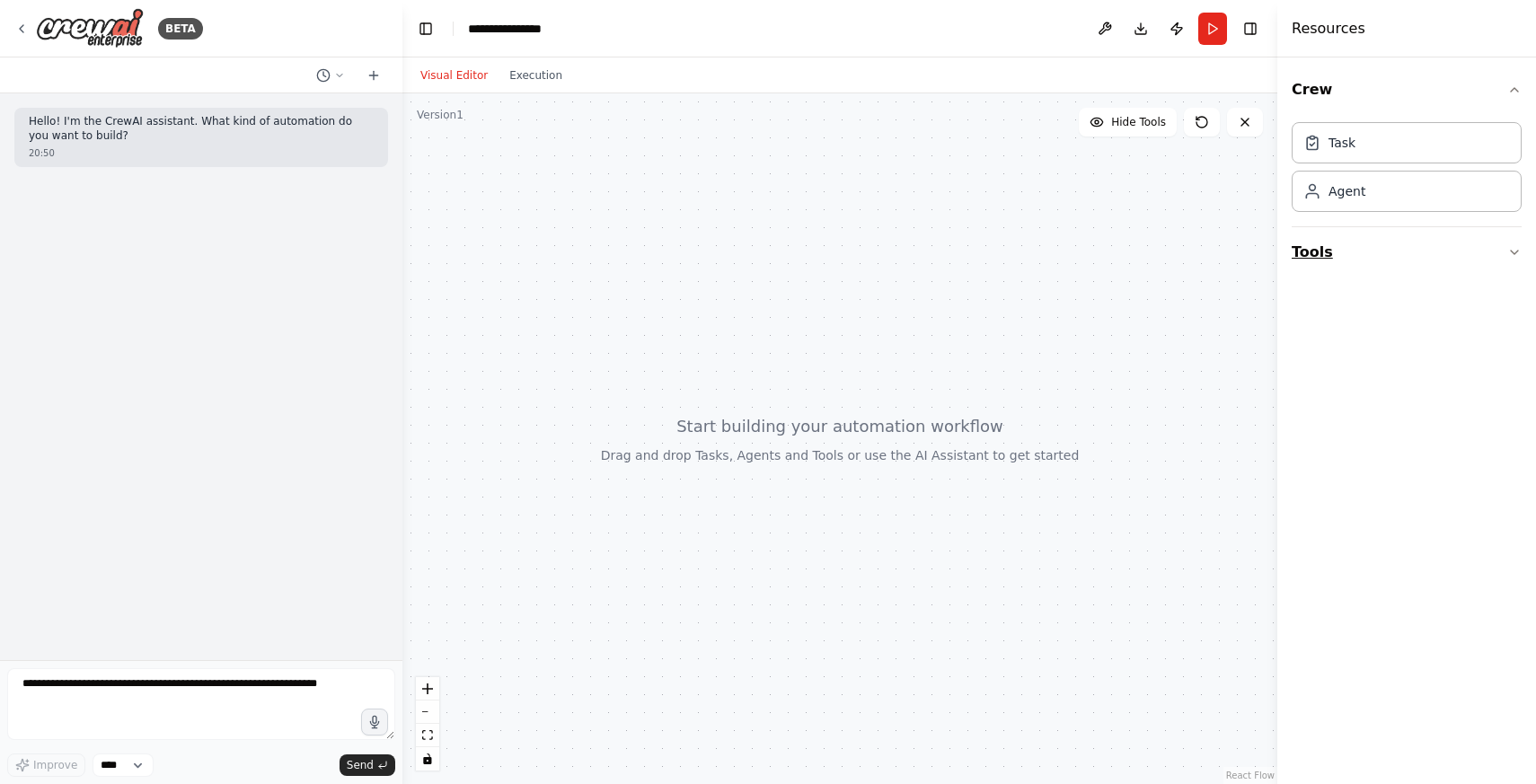
click at [1509, 248] on icon "button" at bounding box center [1514, 252] width 14 height 14
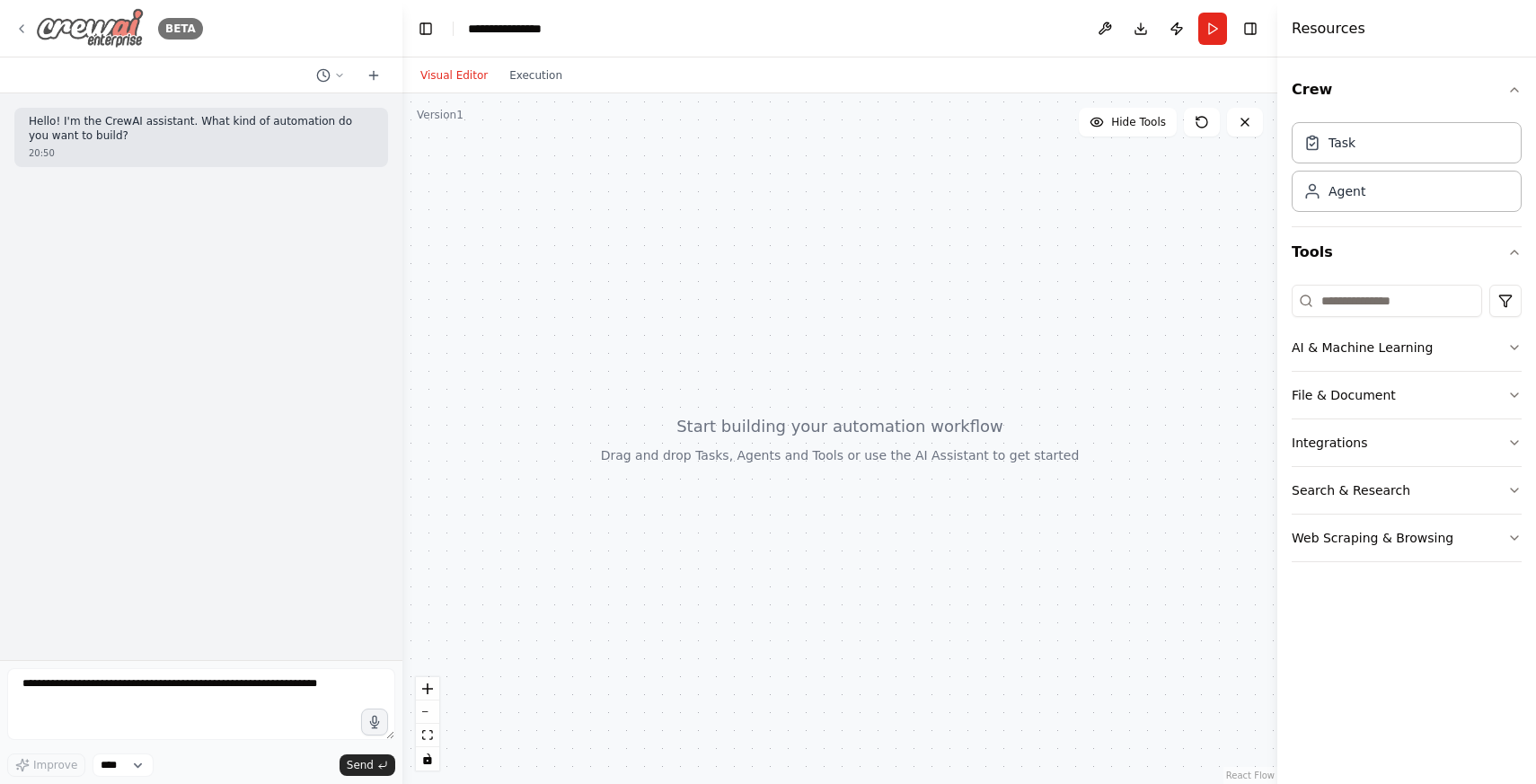
click at [28, 27] on icon at bounding box center [21, 28] width 14 height 14
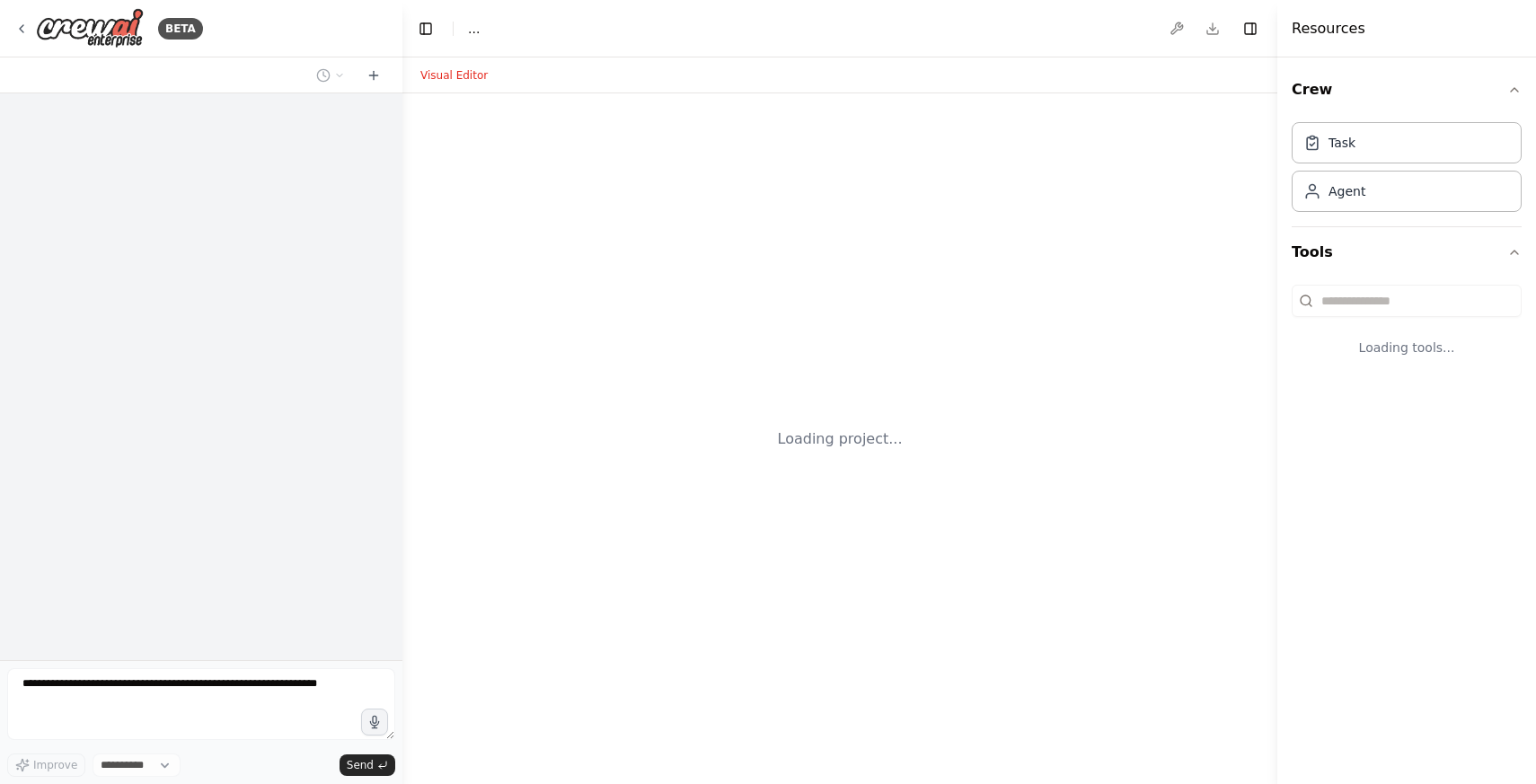
select select "****"
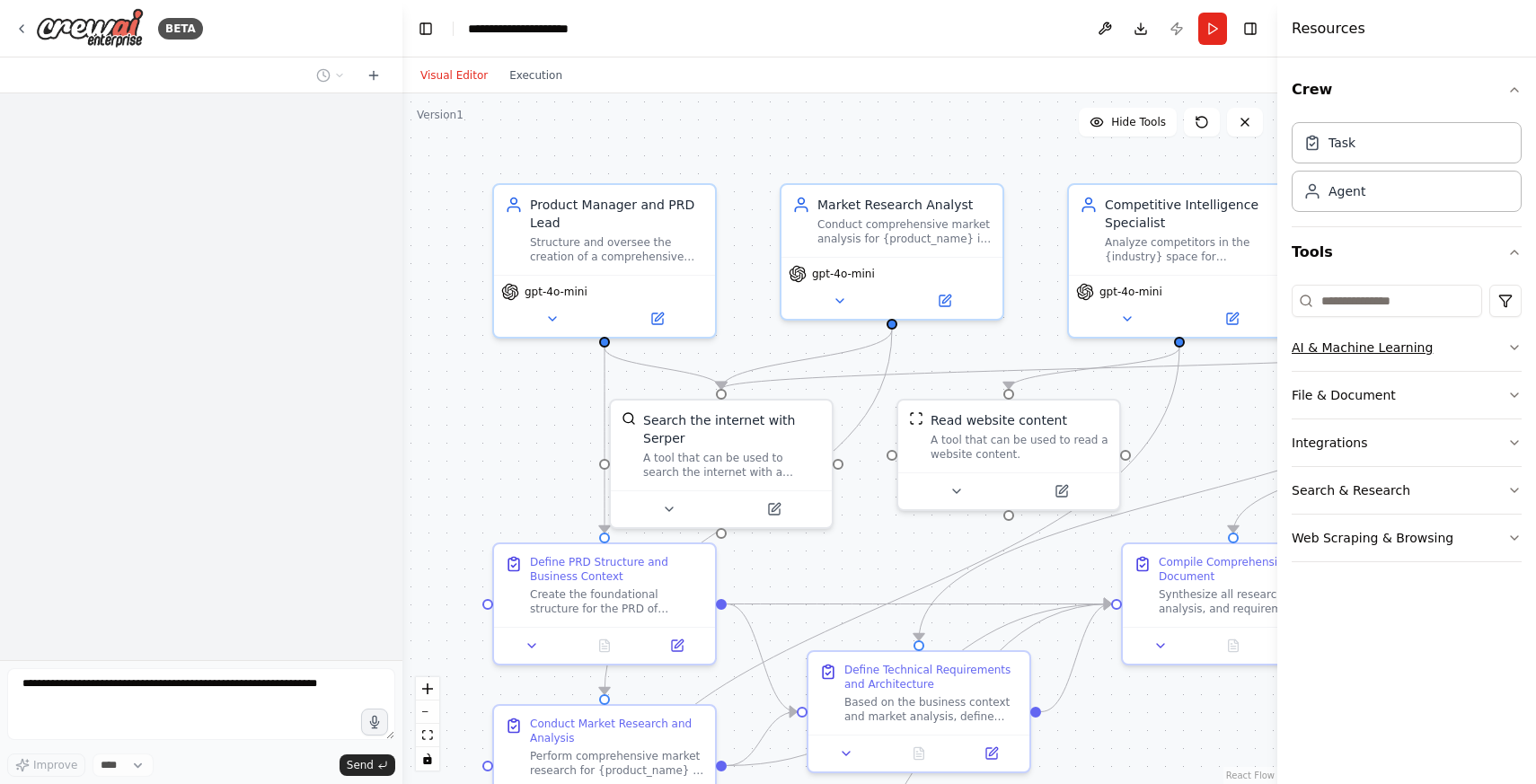
click at [1435, 346] on button "AI & Machine Learning" at bounding box center [1407, 348] width 230 height 46
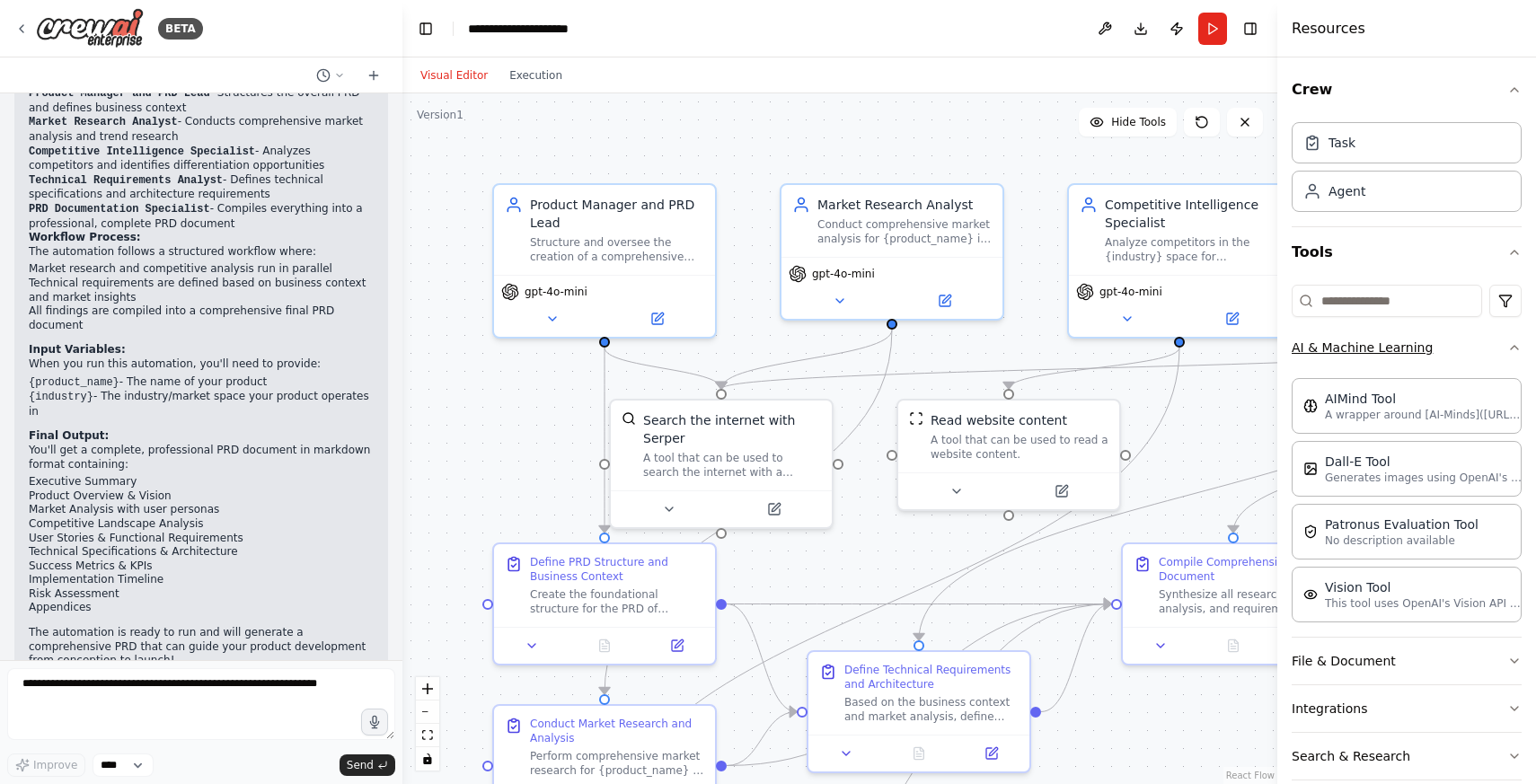
scroll to position [1246, 0]
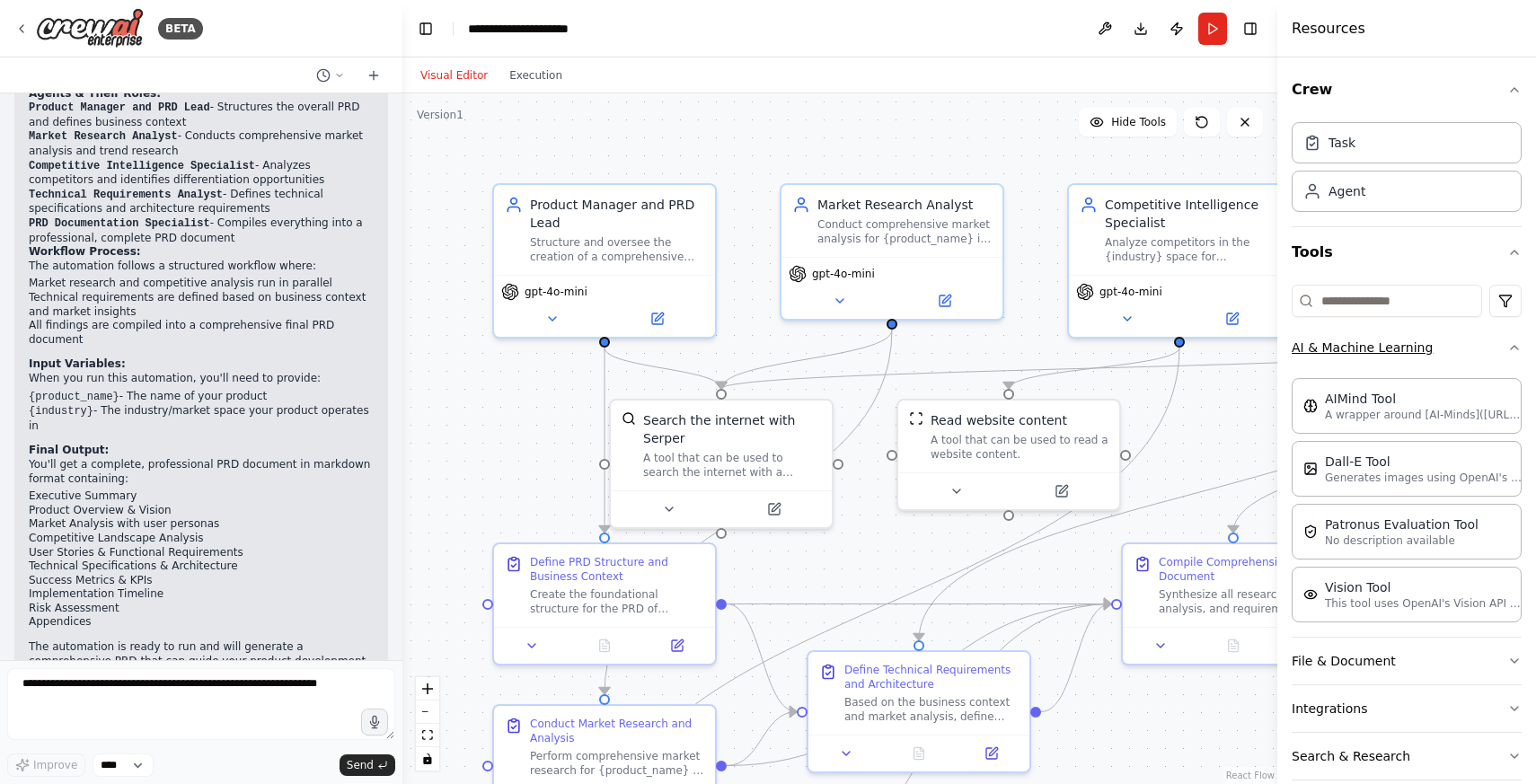
click at [1435, 346] on button "AI & Machine Learning" at bounding box center [1407, 348] width 230 height 46
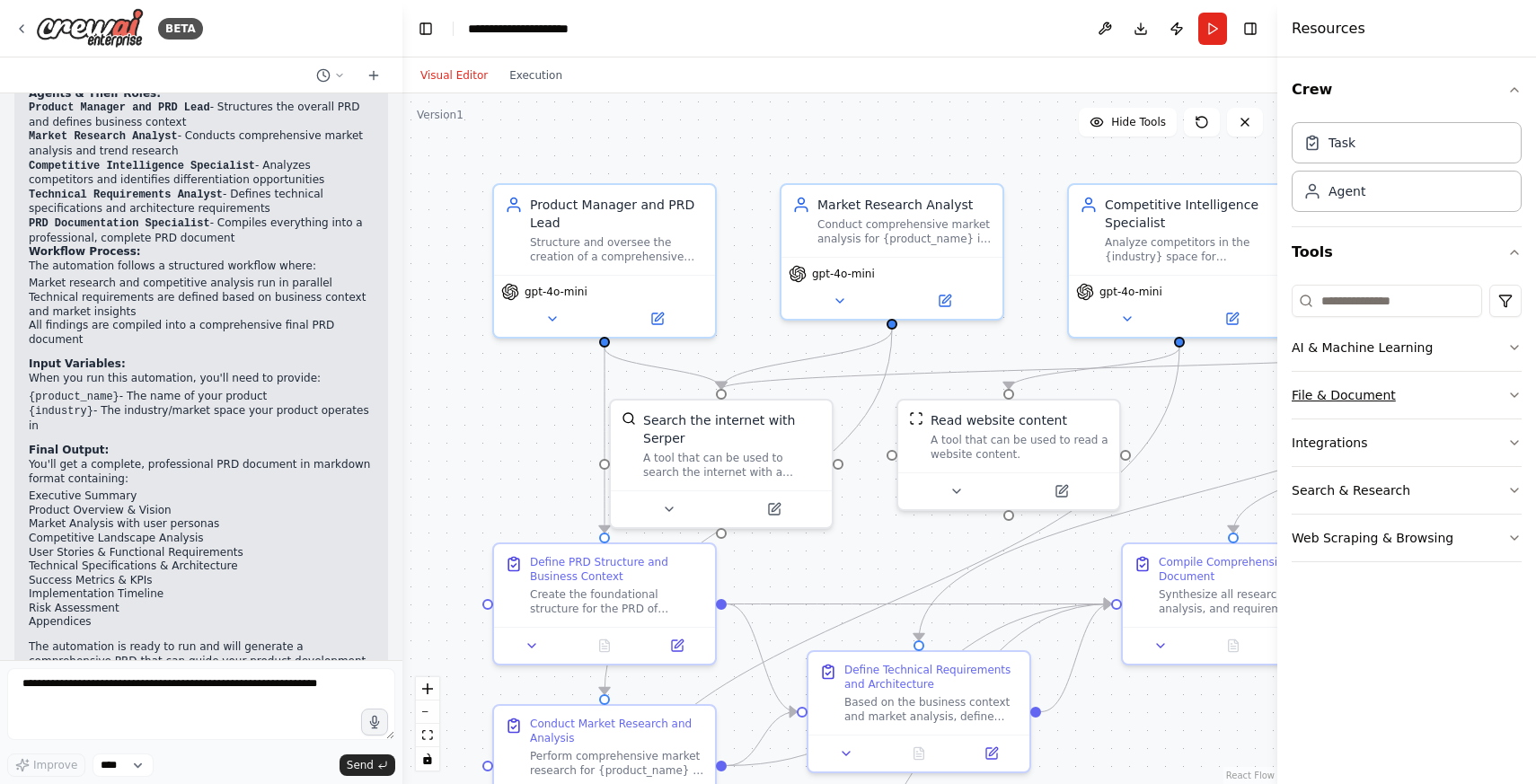
click at [1436, 379] on button "File & Document" at bounding box center [1407, 395] width 230 height 46
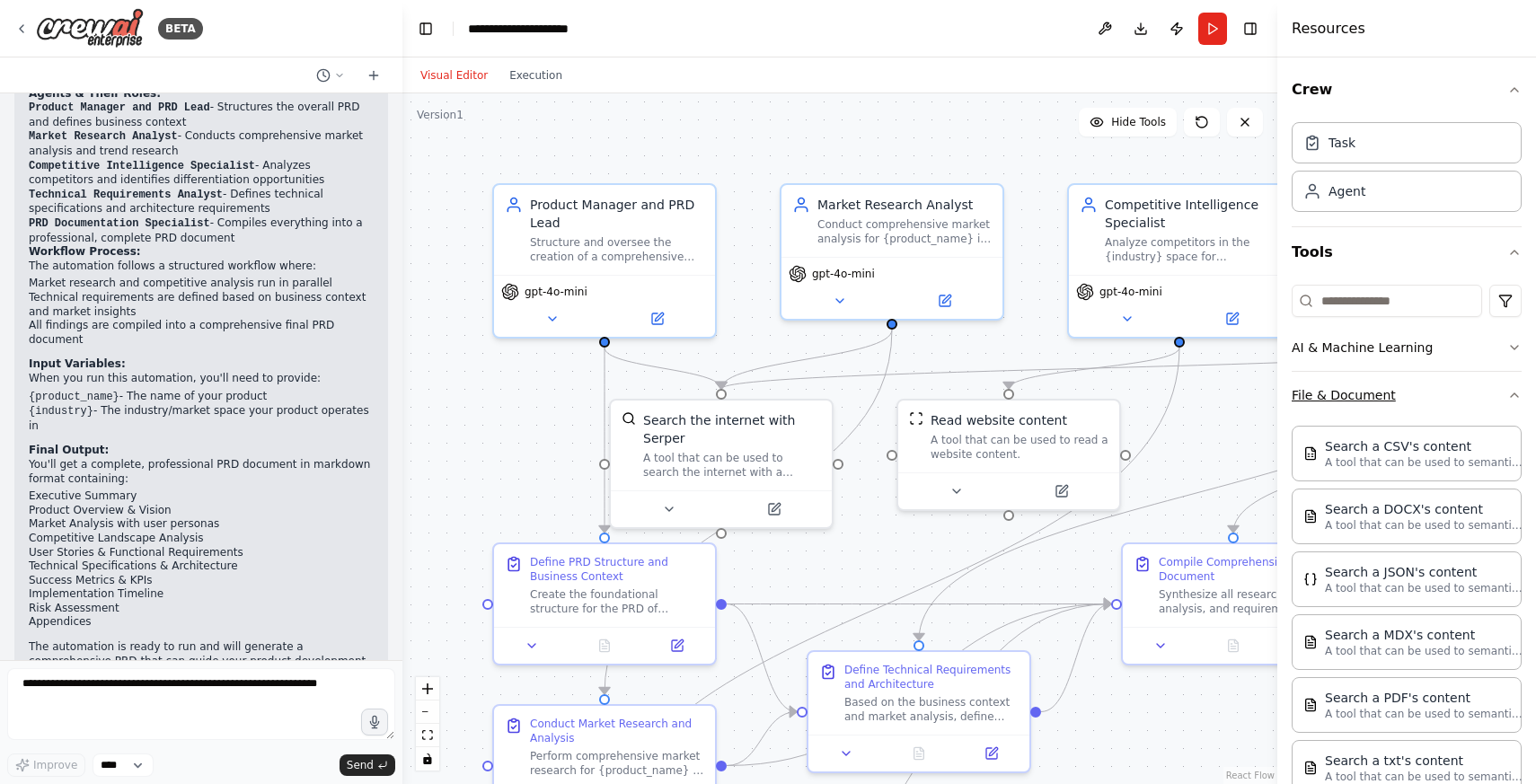
click at [1436, 379] on button "File & Document" at bounding box center [1407, 395] width 230 height 46
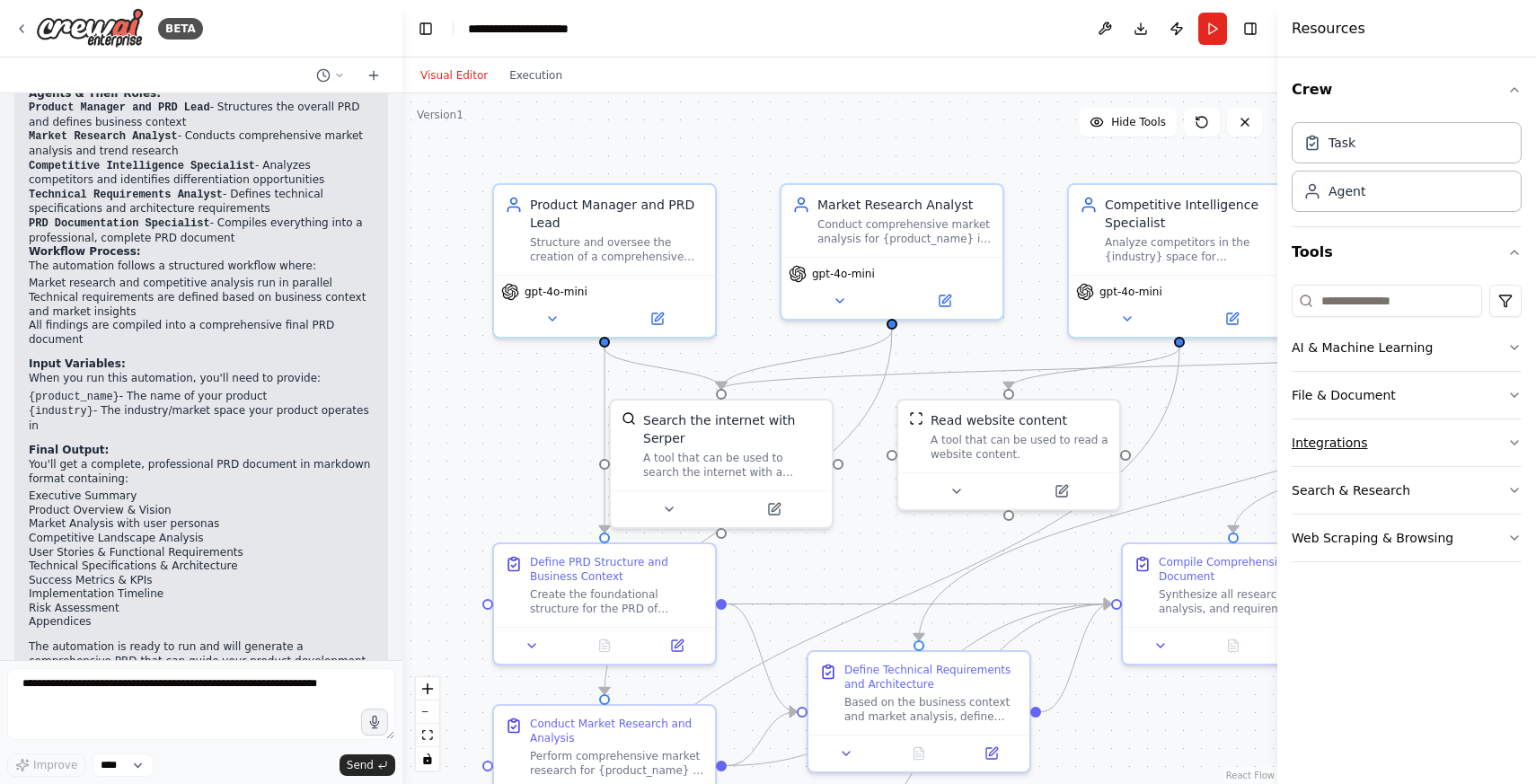
click at [1424, 440] on button "Integrations" at bounding box center [1407, 442] width 230 height 46
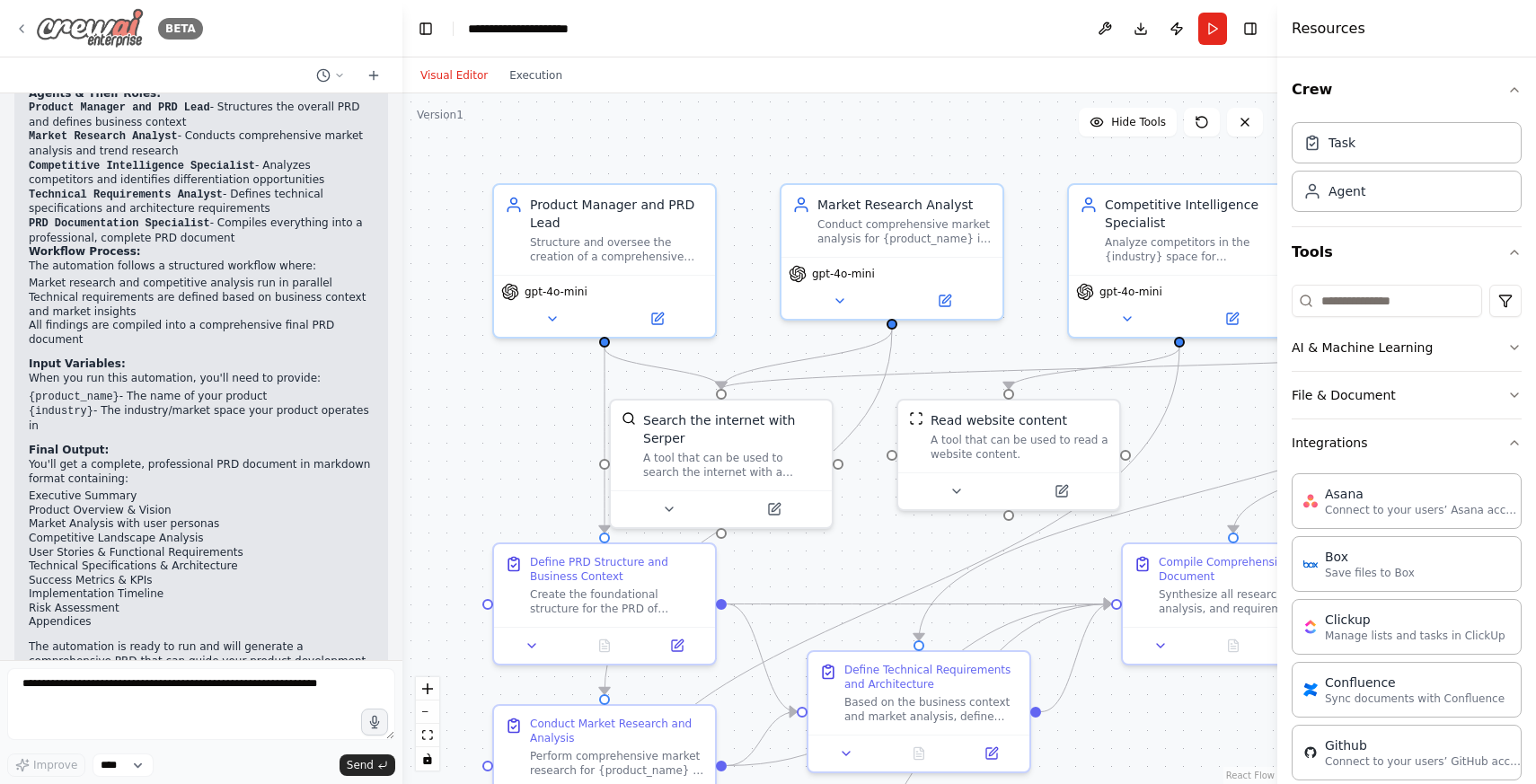
click at [19, 26] on icon at bounding box center [21, 28] width 14 height 14
